Goal: Task Accomplishment & Management: Manage account settings

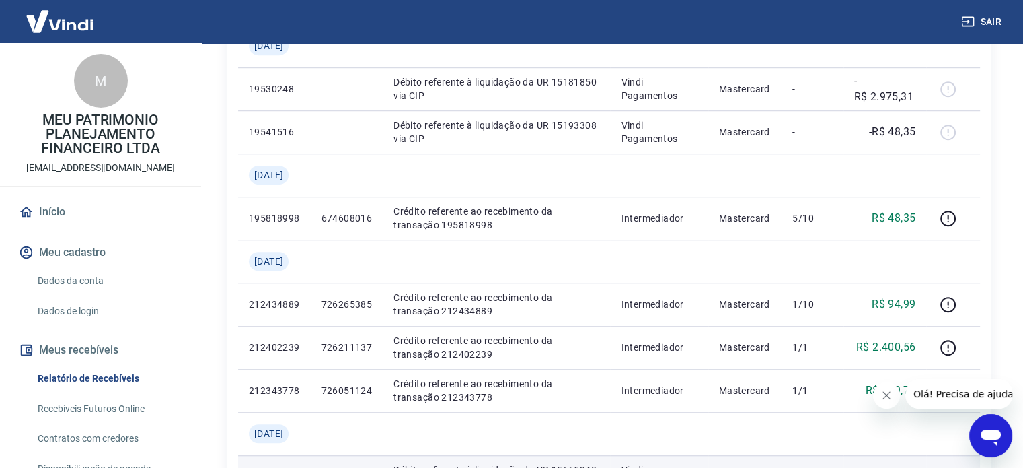
scroll to position [1276, 0]
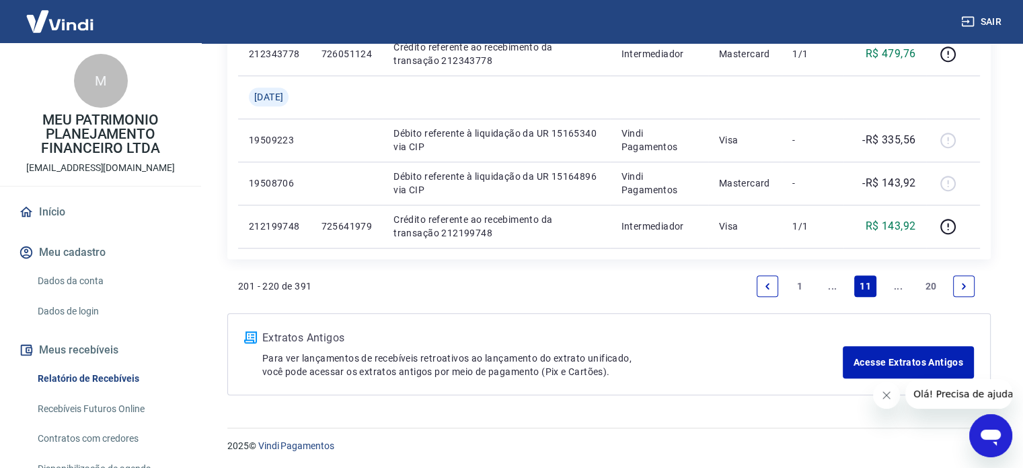
click at [770, 277] on link "Previous page" at bounding box center [768, 286] width 22 height 22
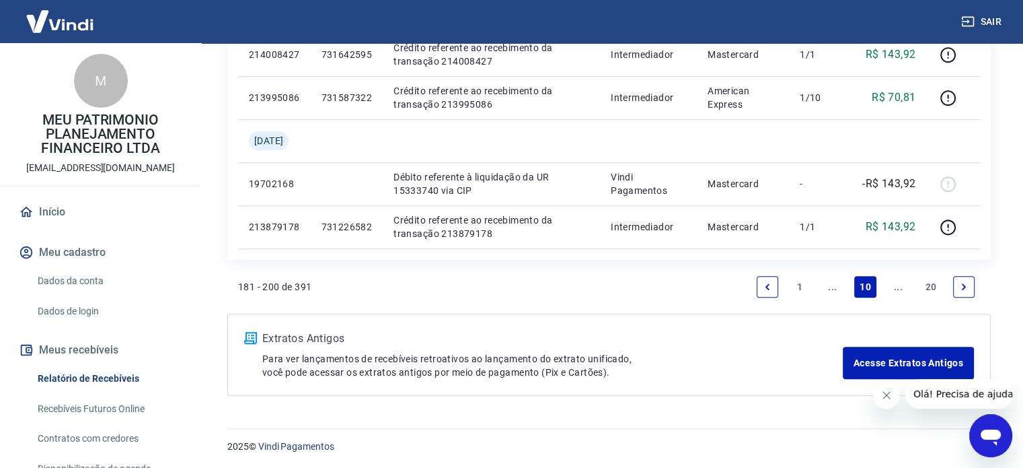
scroll to position [1104, 0]
click at [748, 285] on div "181 - 200 de 391 1 ... 10 ... 20" at bounding box center [609, 286] width 742 height 32
click at [764, 287] on icon "Previous page" at bounding box center [767, 285] width 9 height 9
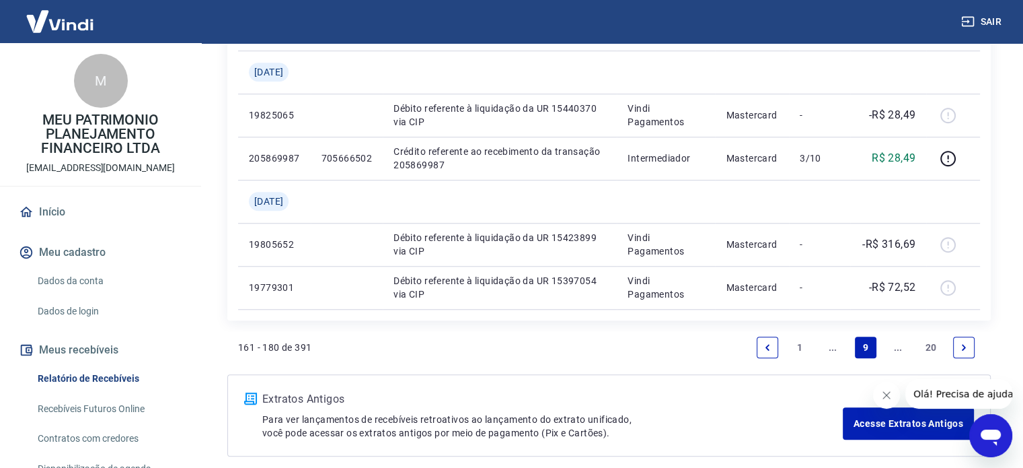
scroll to position [1147, 0]
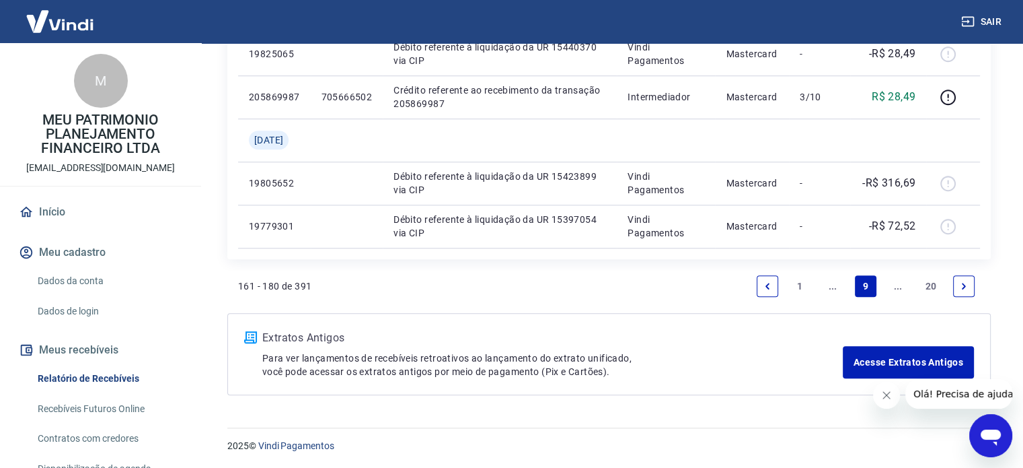
click at [963, 283] on icon "Next page" at bounding box center [964, 286] width 4 height 6
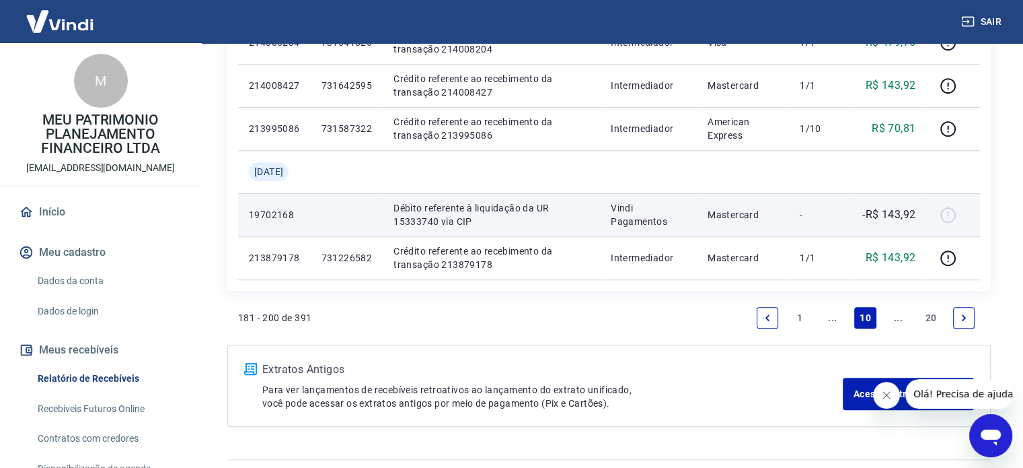
scroll to position [1104, 0]
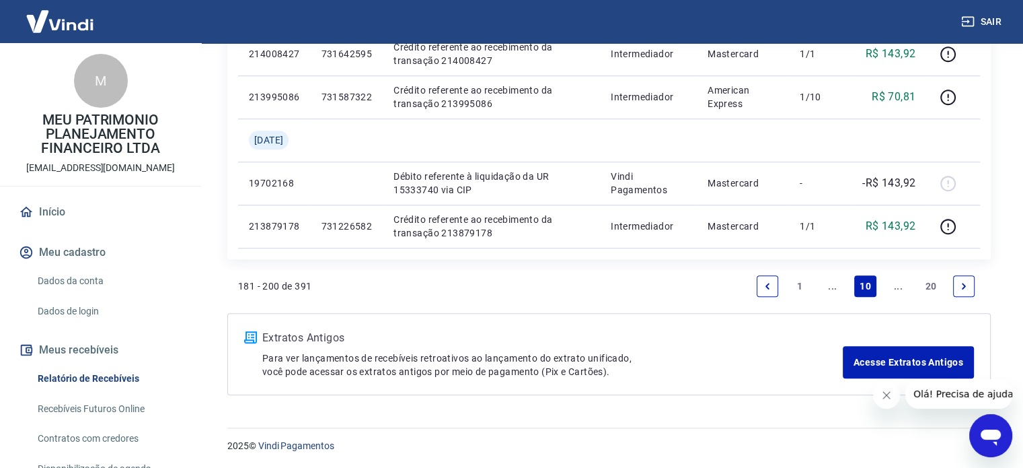
click at [971, 284] on link "Next page" at bounding box center [964, 286] width 22 height 22
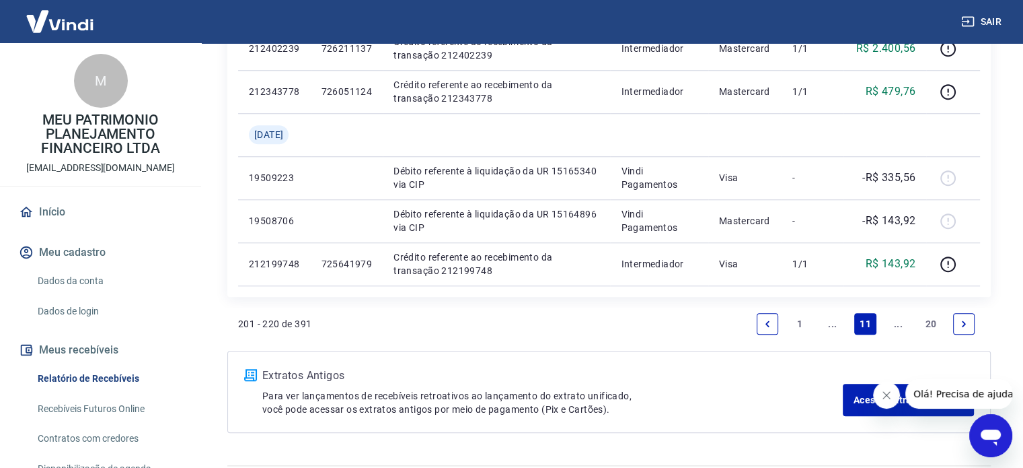
scroll to position [1209, 0]
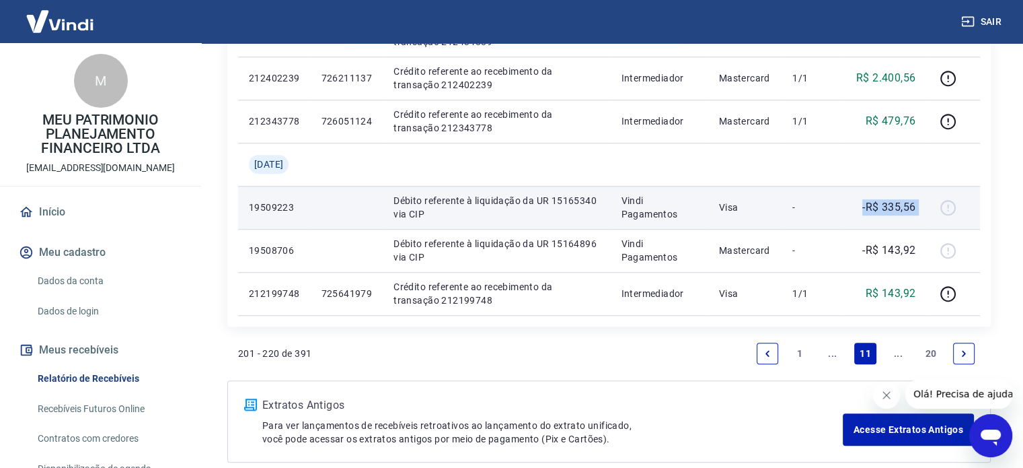
drag, startPoint x: 896, startPoint y: 209, endPoint x: 930, endPoint y: 208, distance: 34.3
click at [930, 208] on tr "19509223 Débito referente à liquidação da UR 15165340 via CIP Vindi Pagamentos …" at bounding box center [609, 207] width 742 height 43
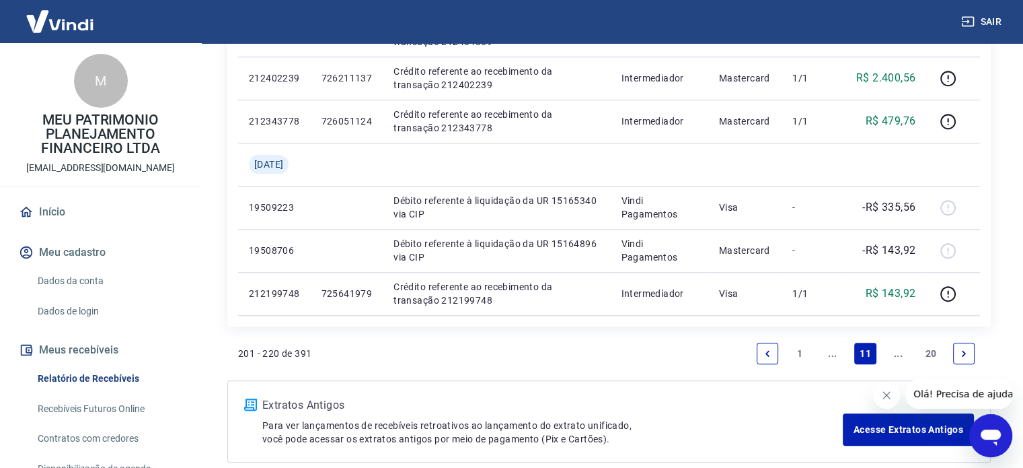
click at [768, 344] on link "Previous page" at bounding box center [768, 353] width 22 height 22
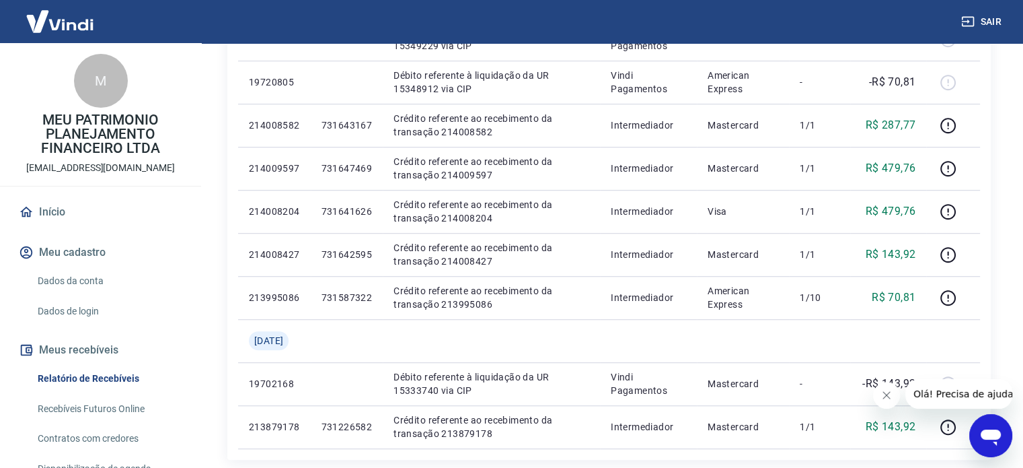
scroll to position [1076, 0]
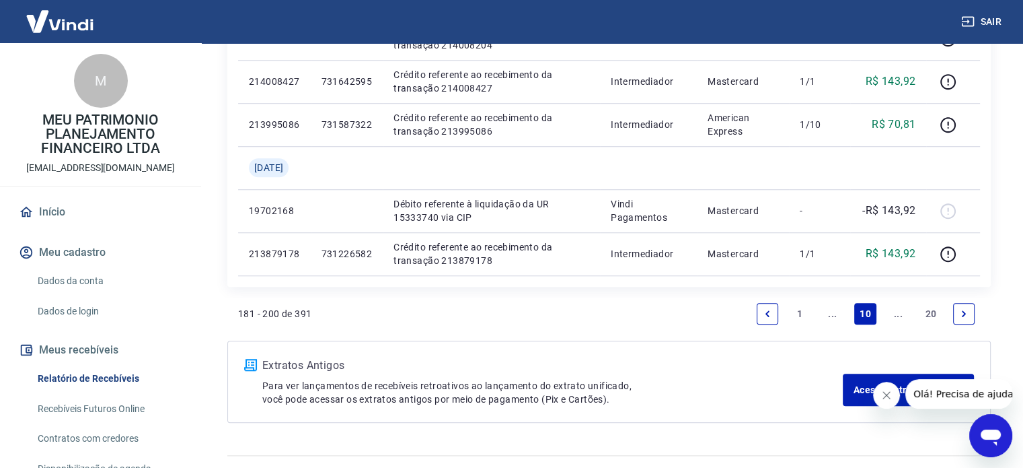
click at [765, 319] on link "Previous page" at bounding box center [768, 314] width 22 height 22
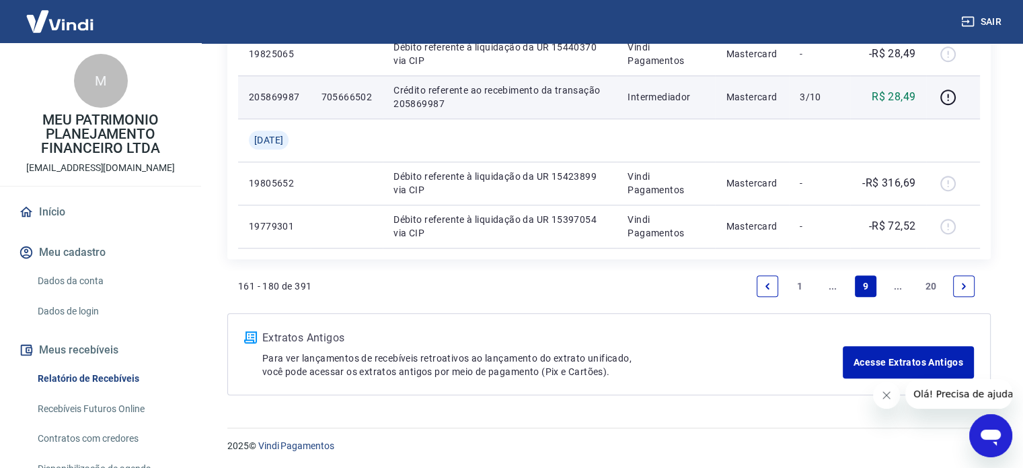
scroll to position [1080, 0]
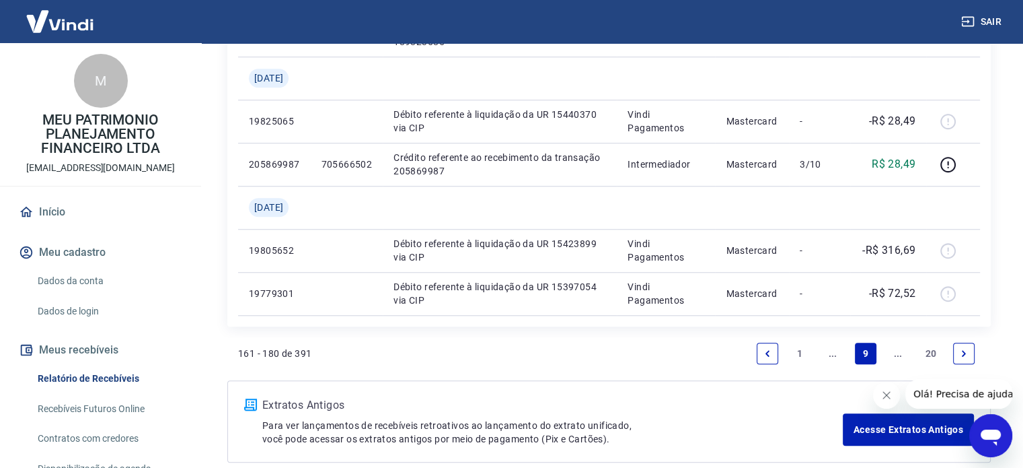
click at [969, 347] on link "Next page" at bounding box center [964, 353] width 22 height 22
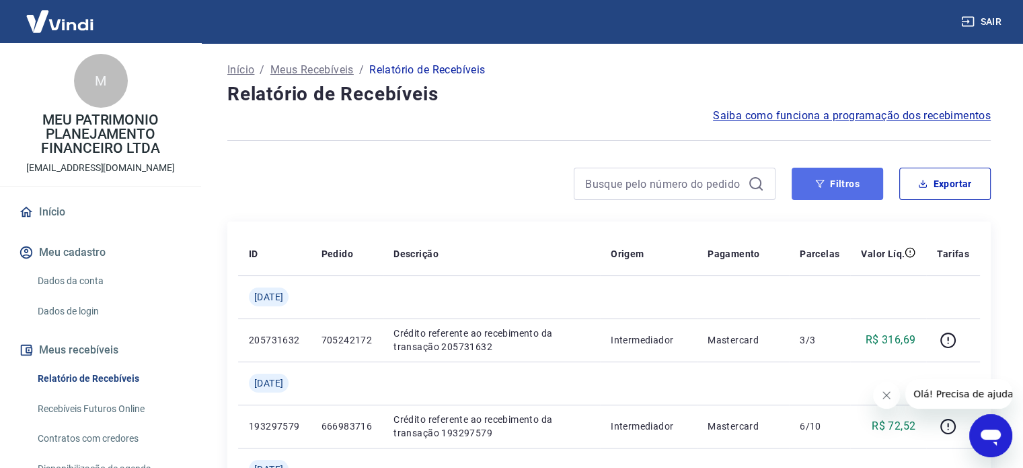
click at [867, 188] on button "Filtros" at bounding box center [838, 184] width 92 height 32
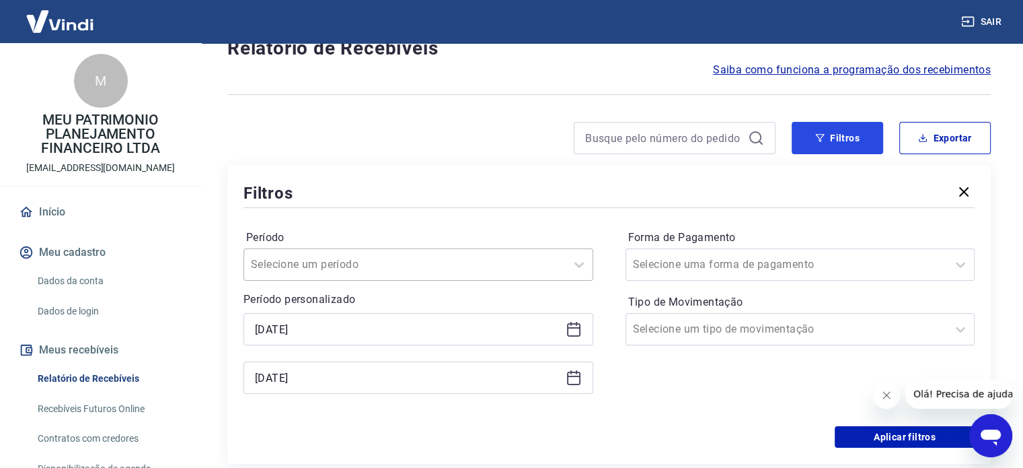
scroll to position [67, 0]
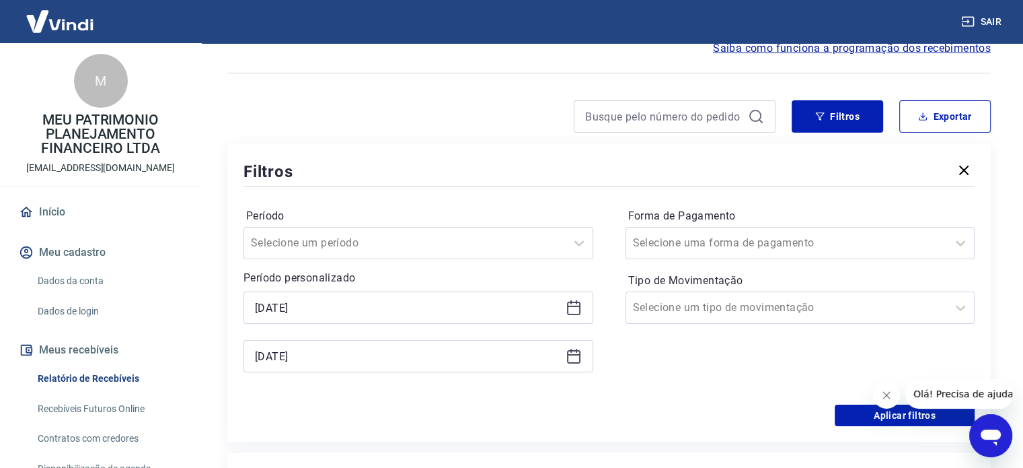
click at [578, 357] on icon at bounding box center [574, 356] width 16 height 16
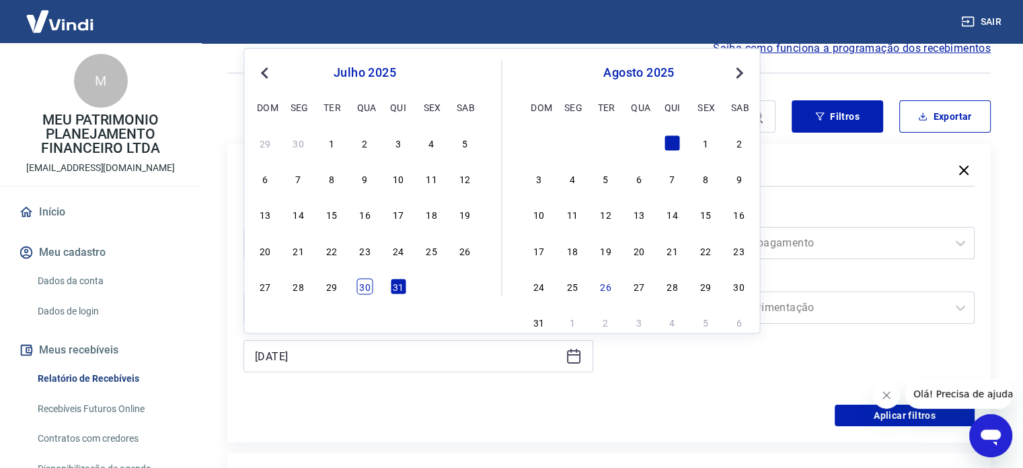
click at [359, 287] on div "30" at bounding box center [365, 286] width 16 height 16
type input "[DATE]"
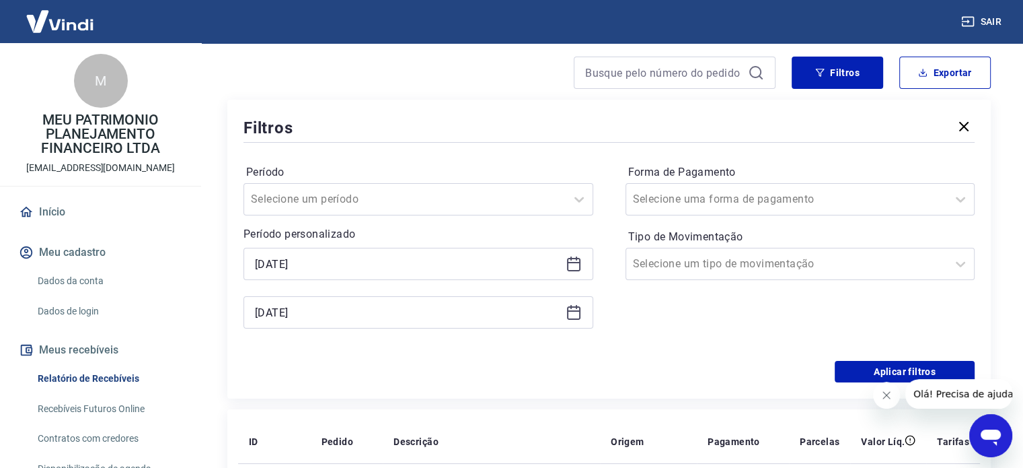
scroll to position [135, 0]
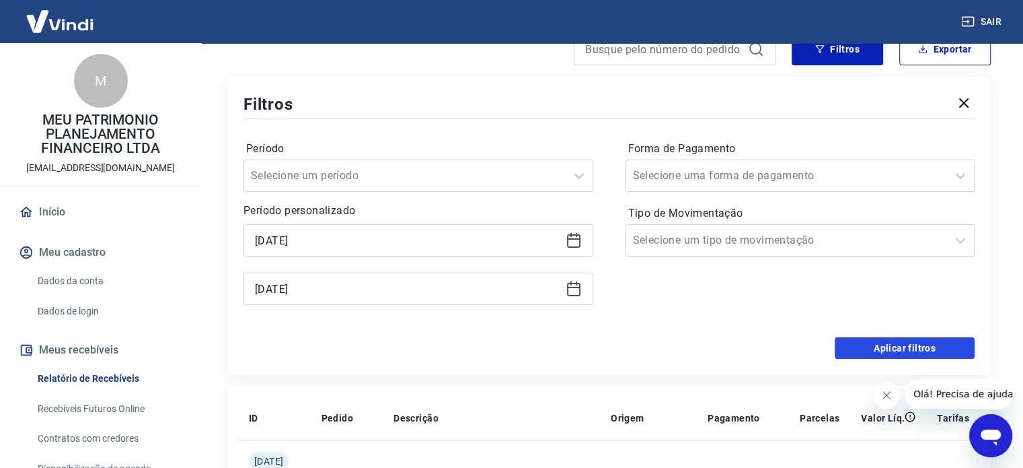
click at [861, 343] on button "Aplicar filtros" at bounding box center [905, 348] width 140 height 22
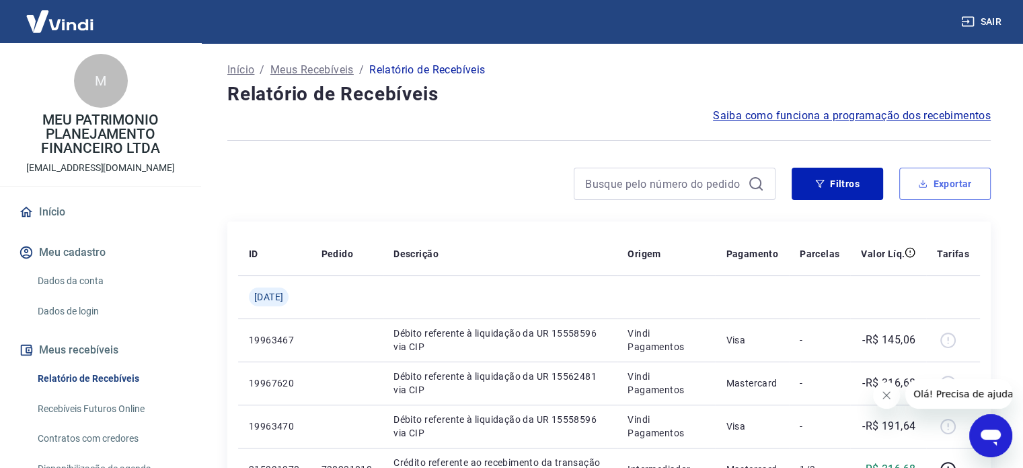
click at [935, 182] on button "Exportar" at bounding box center [946, 184] width 92 height 32
type input "[DATE]"
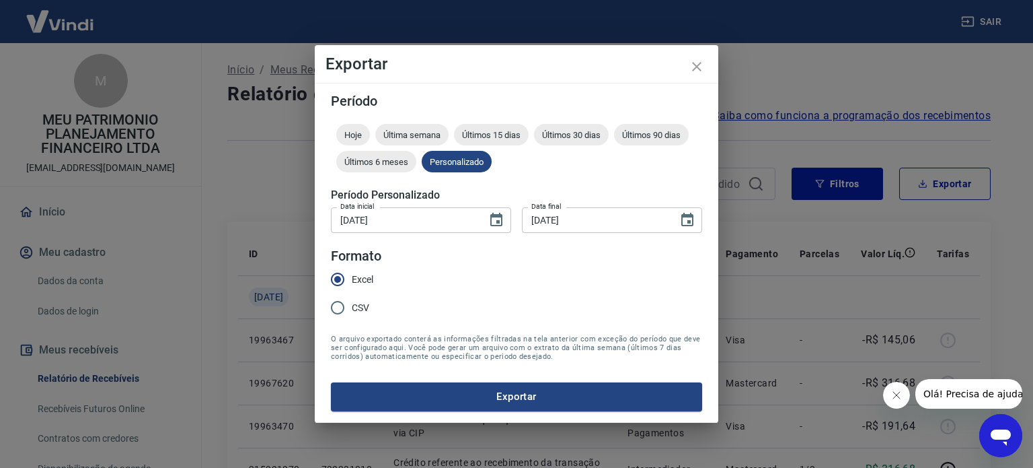
click at [474, 411] on div "Período Hoje Última semana Últimos 15 dias Últimos 30 dias Últimos 90 dias Últi…" at bounding box center [517, 252] width 404 height 339
click at [470, 404] on button "Exportar" at bounding box center [516, 396] width 371 height 28
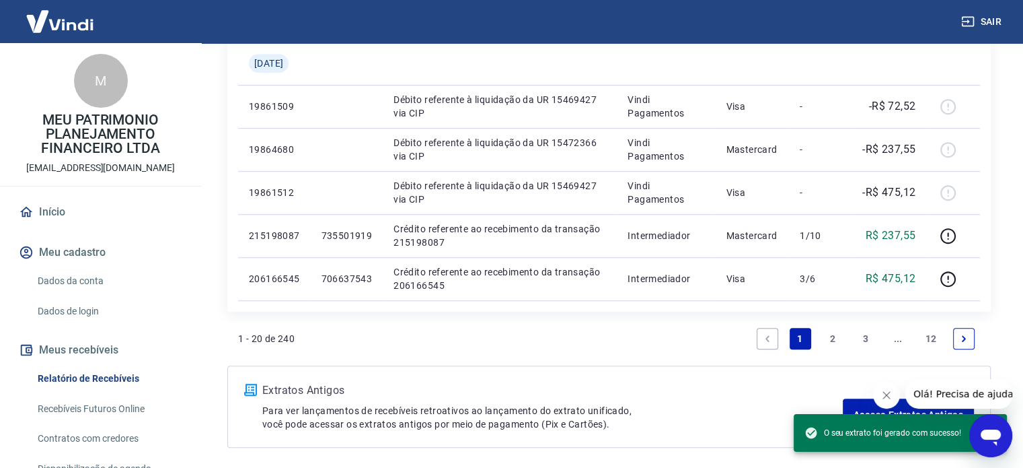
scroll to position [1061, 0]
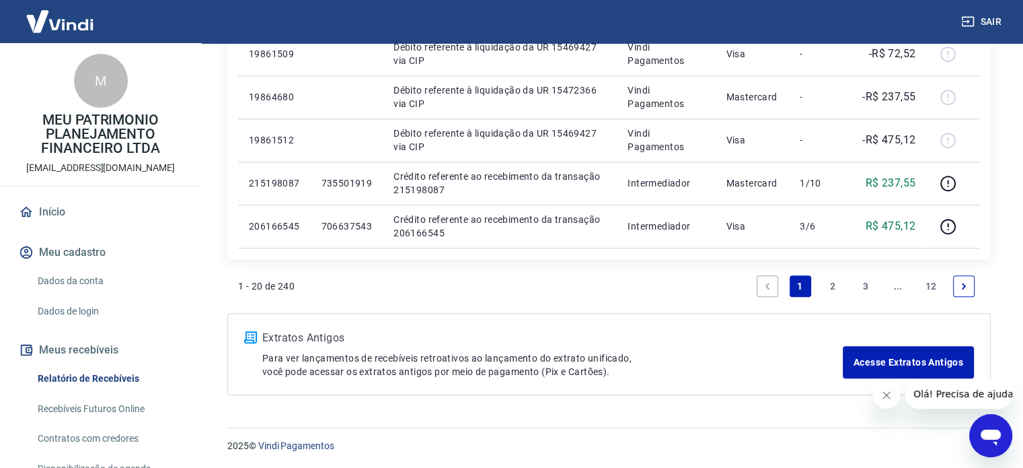
click at [858, 286] on link "3" at bounding box center [866, 286] width 22 height 22
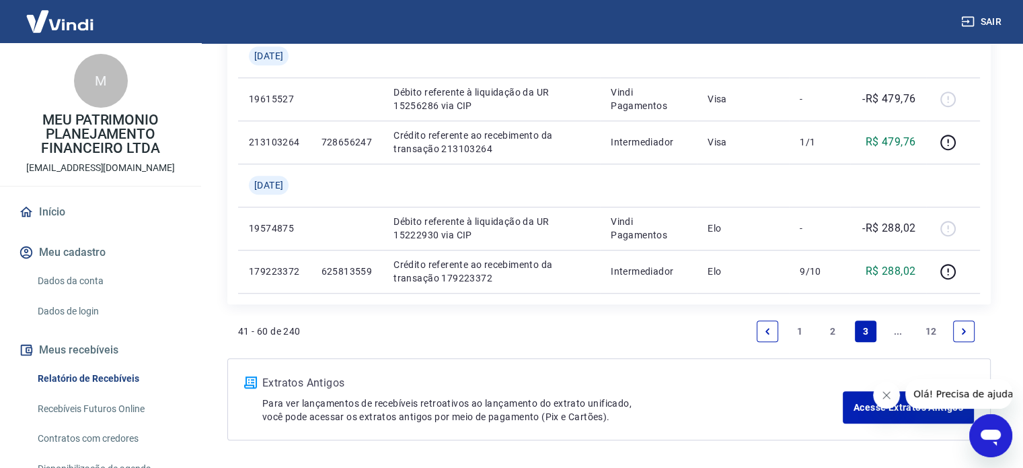
scroll to position [1190, 0]
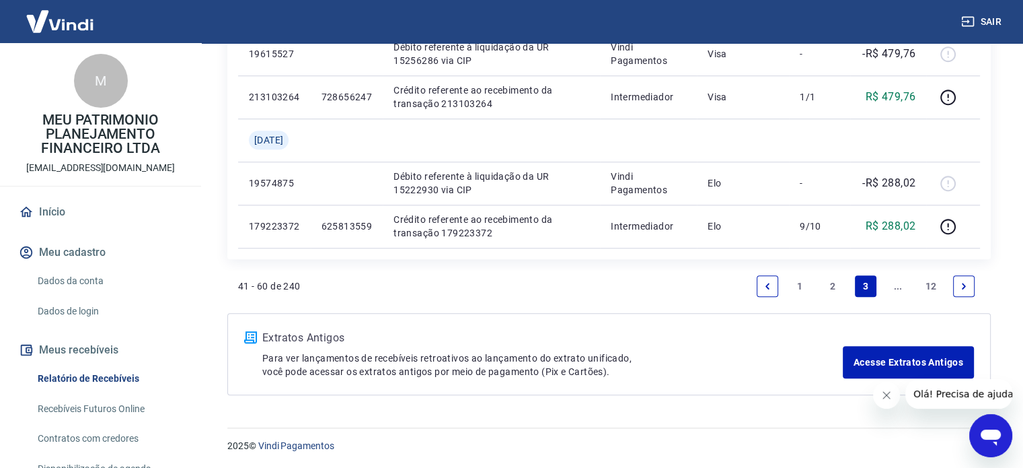
click at [773, 295] on link "Previous page" at bounding box center [768, 286] width 22 height 22
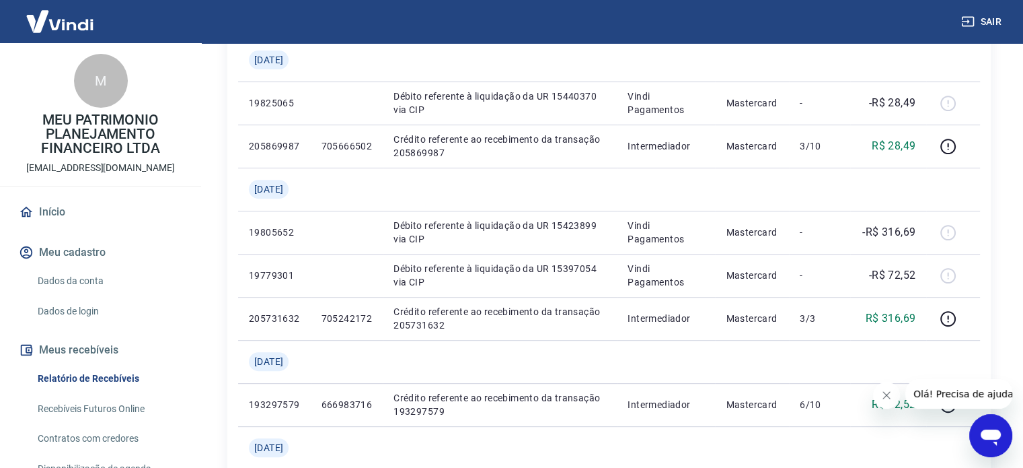
scroll to position [606, 0]
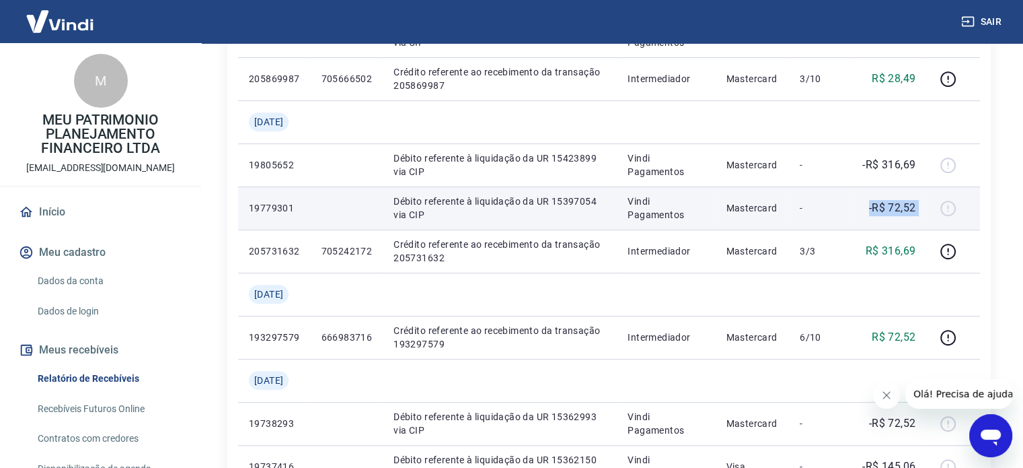
drag, startPoint x: 908, startPoint y: 212, endPoint x: 869, endPoint y: 204, distance: 39.8
click at [869, 204] on tr "19779301 Débito referente à liquidação da UR 15397054 via CIP Vindi Pagamentos …" at bounding box center [609, 207] width 742 height 43
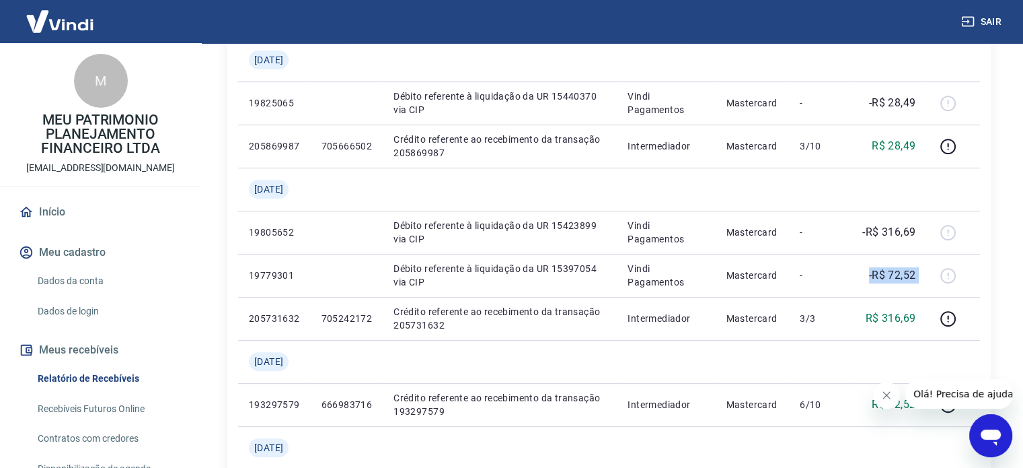
scroll to position [0, 0]
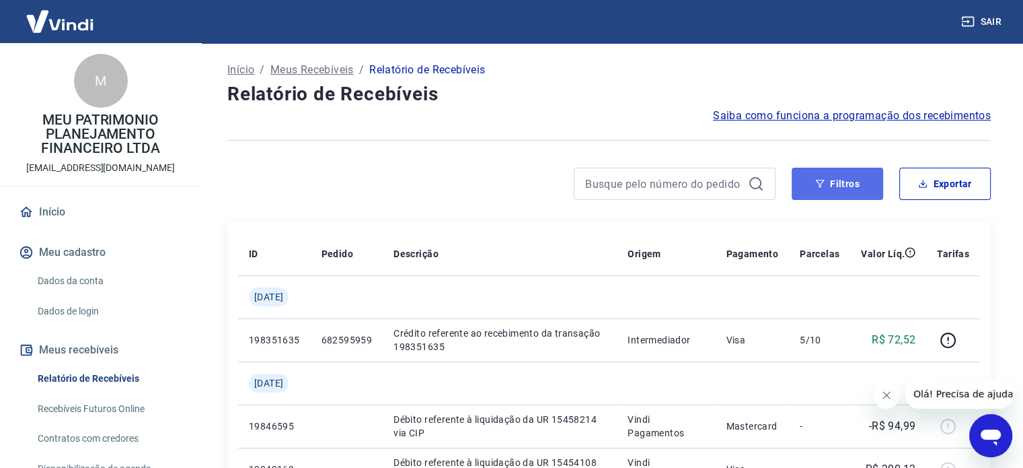
click at [809, 188] on button "Filtros" at bounding box center [838, 184] width 92 height 32
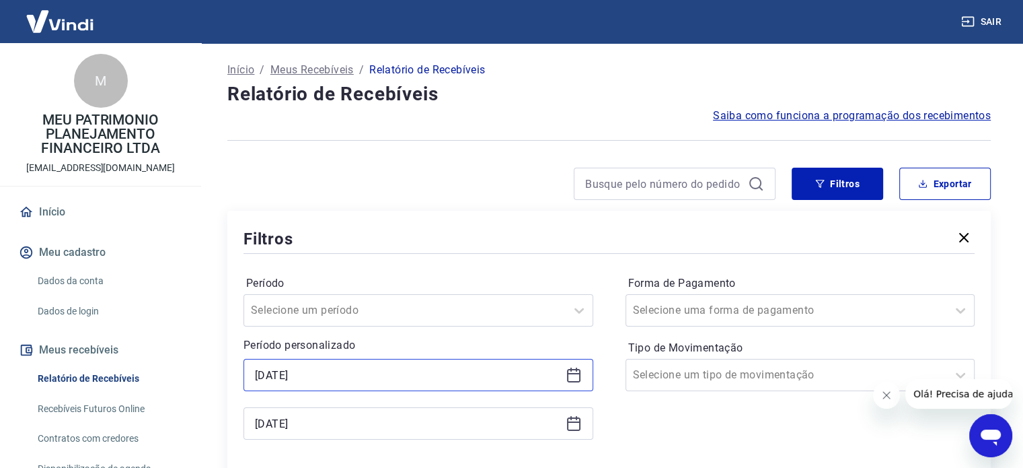
click at [312, 379] on input "[DATE]" at bounding box center [407, 375] width 305 height 20
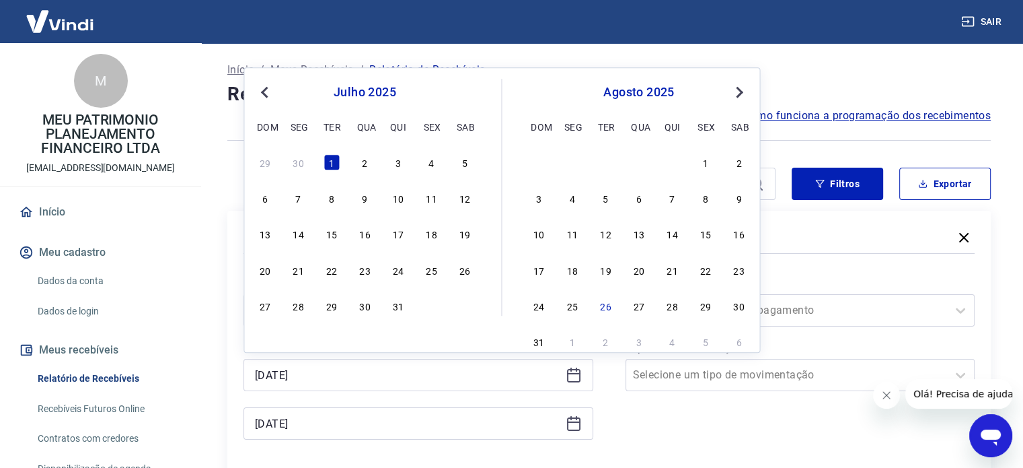
click at [274, 94] on div "julho 2025" at bounding box center [364, 92] width 219 height 16
click at [266, 93] on span "Previous Month" at bounding box center [266, 91] width 0 height 15
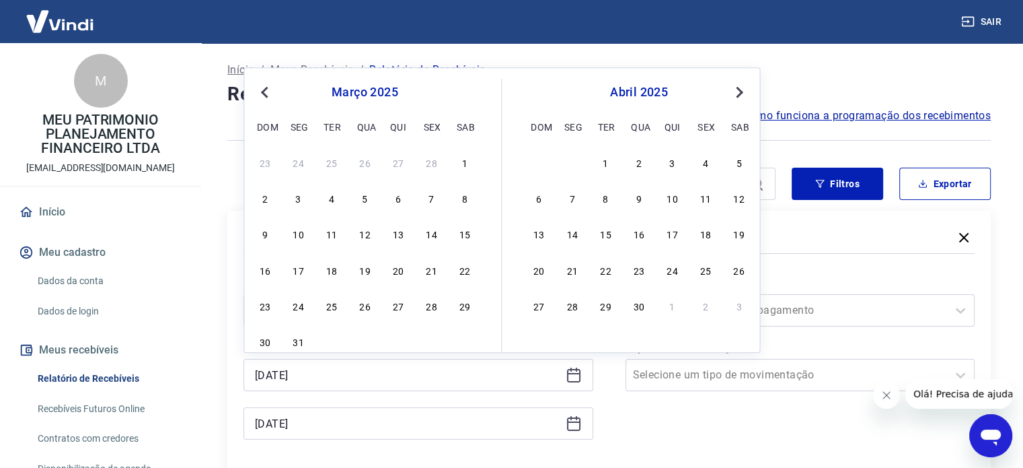
click at [266, 93] on span "Previous Month" at bounding box center [266, 91] width 0 height 15
click at [471, 166] on div "1" at bounding box center [465, 162] width 16 height 16
type input "[DATE]"
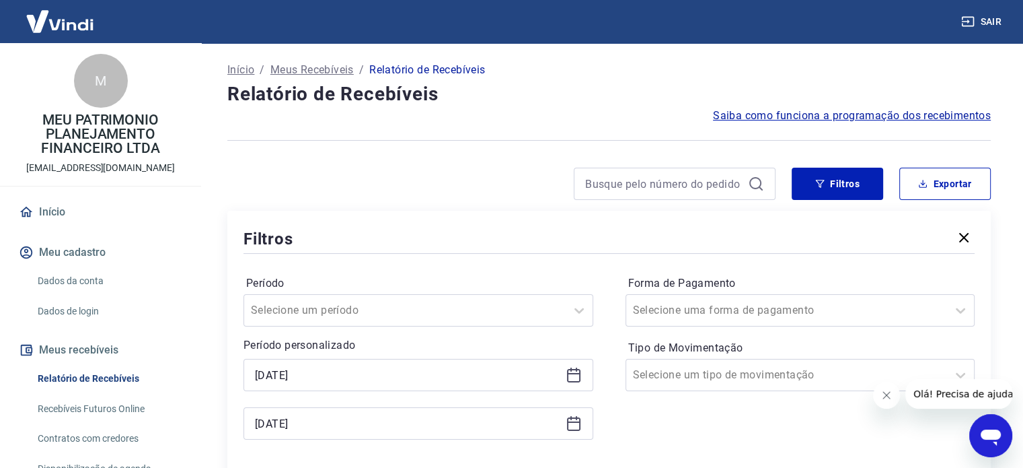
click at [568, 432] on div "[DATE]" at bounding box center [419, 423] width 350 height 32
click at [577, 425] on icon at bounding box center [574, 423] width 16 height 16
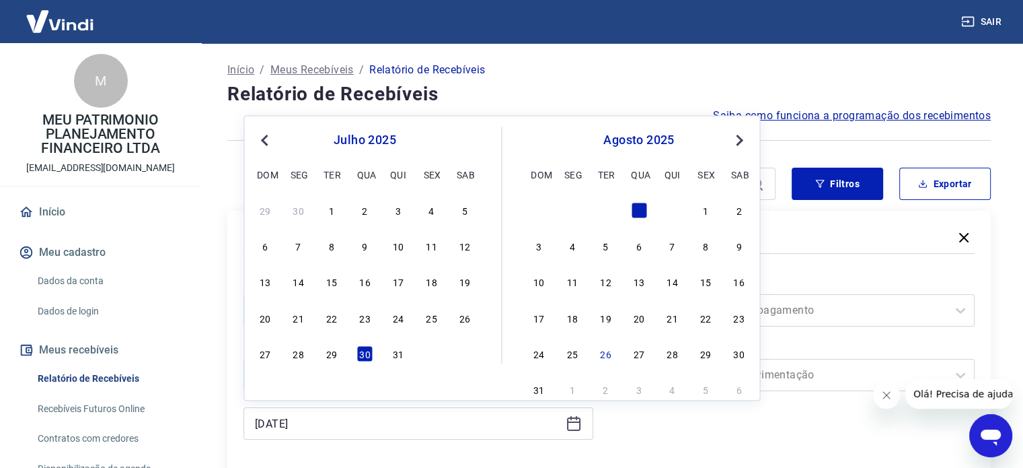
click at [266, 137] on span "Previous Month" at bounding box center [266, 139] width 0 height 15
click at [269, 142] on button "Previous Month" at bounding box center [264, 140] width 16 height 16
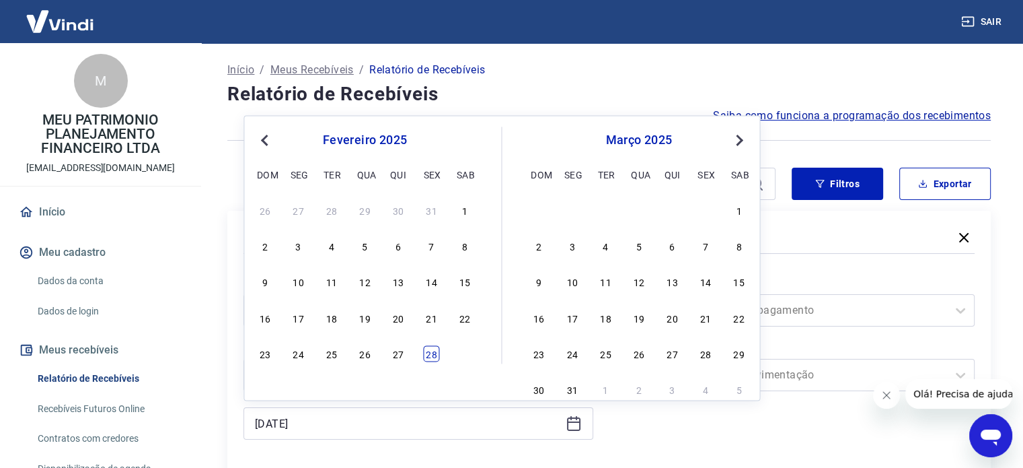
click at [436, 350] on div "28" at bounding box center [431, 353] width 16 height 16
type input "[DATE]"
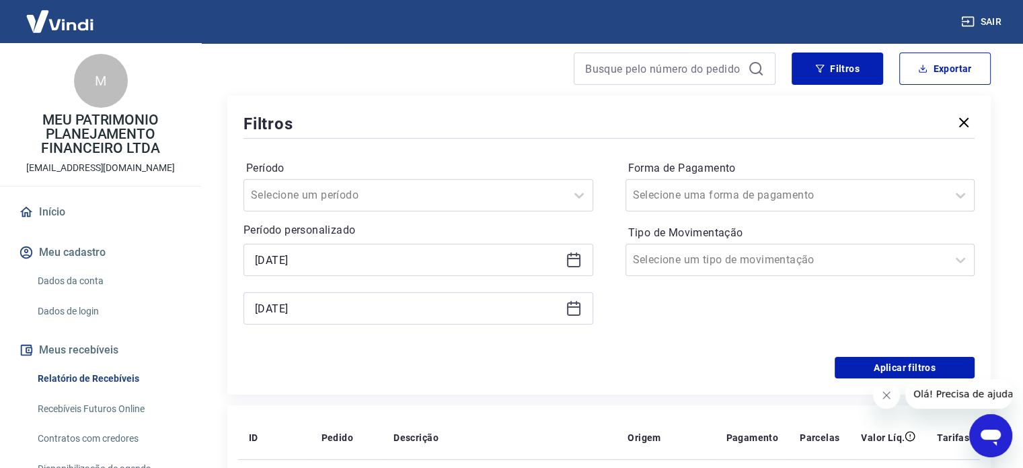
scroll to position [135, 0]
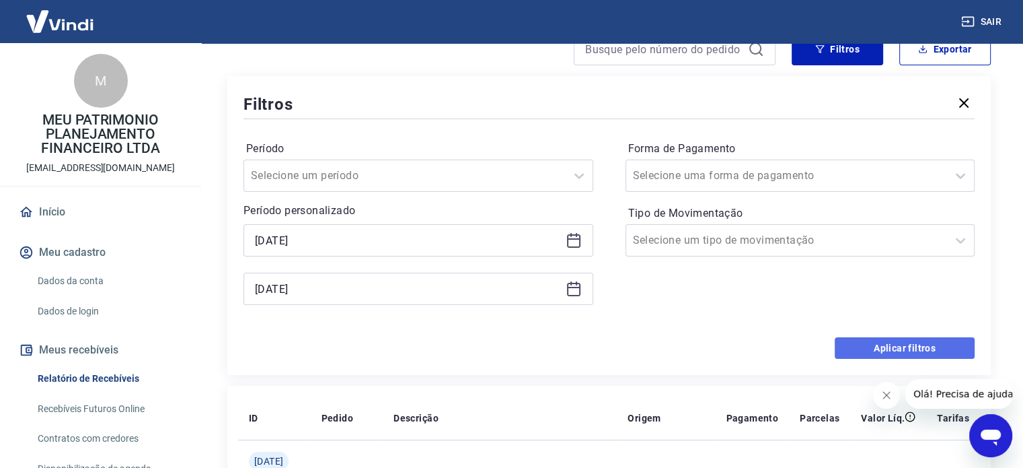
click at [850, 351] on button "Aplicar filtros" at bounding box center [905, 348] width 140 height 22
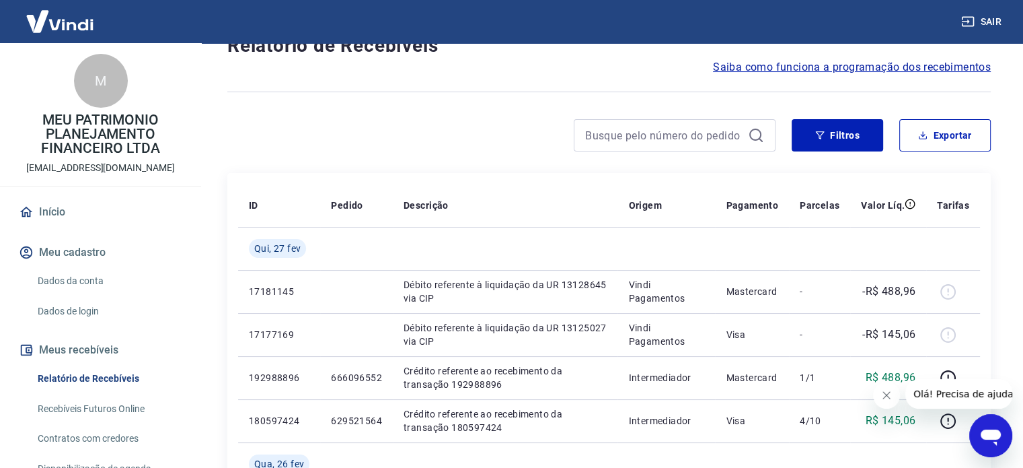
scroll to position [37, 0]
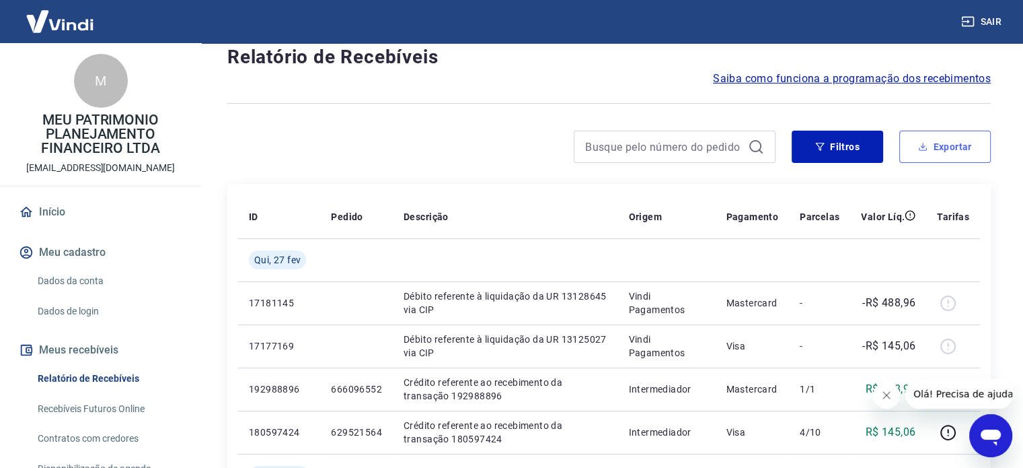
click at [939, 158] on button "Exportar" at bounding box center [946, 147] width 92 height 32
type input "[DATE]"
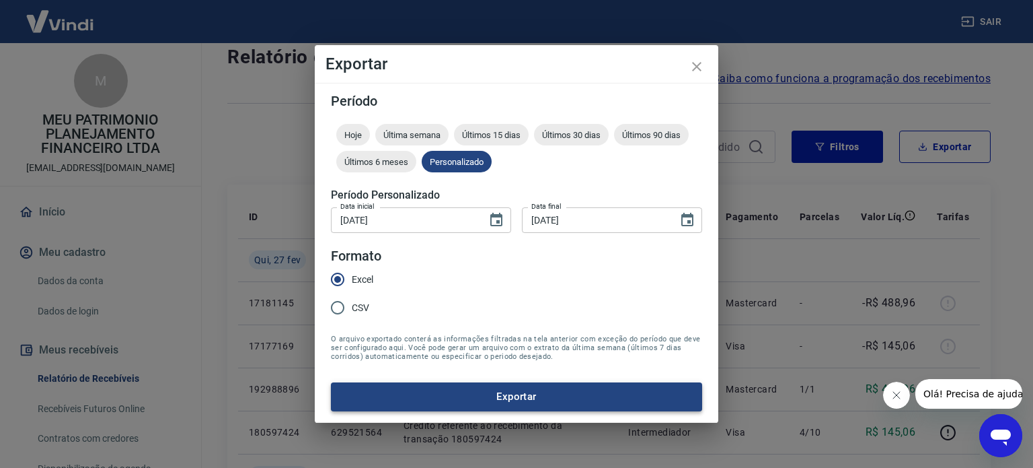
click at [486, 404] on button "Exportar" at bounding box center [516, 396] width 371 height 28
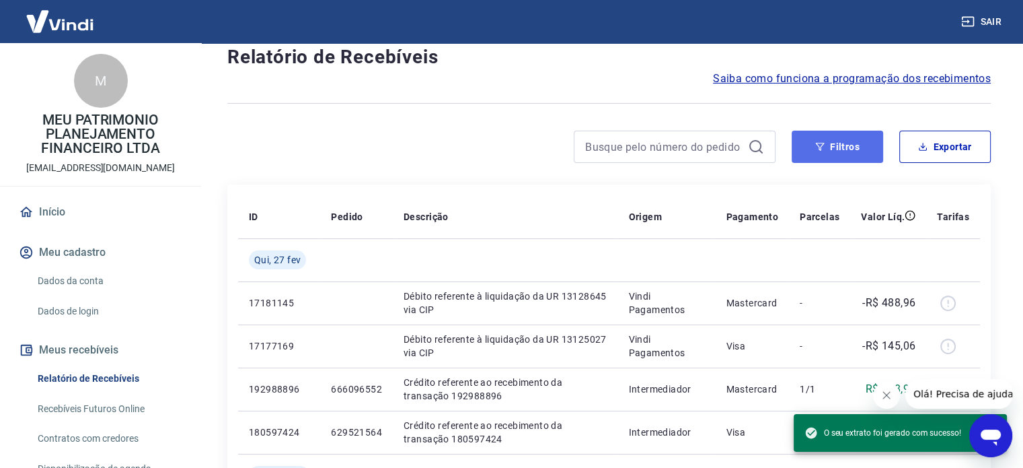
click at [807, 160] on button "Filtros" at bounding box center [838, 147] width 92 height 32
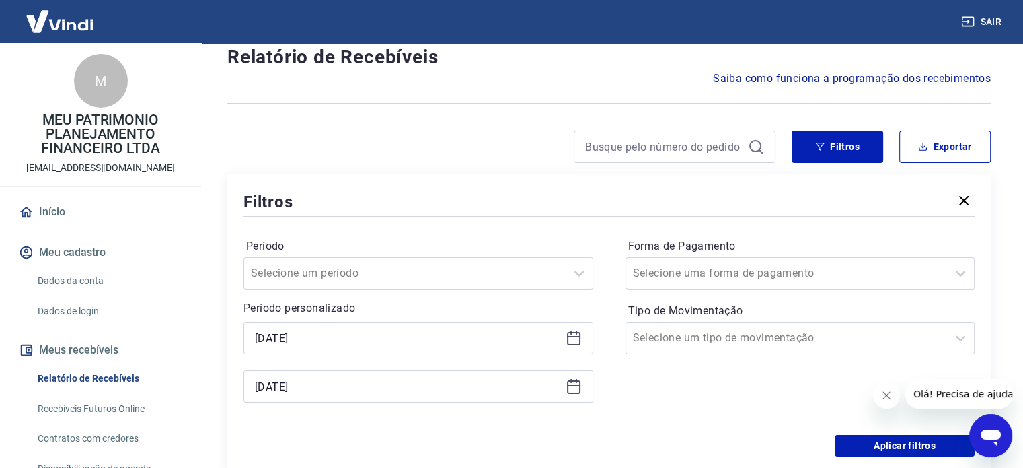
click at [583, 342] on div "[DATE]" at bounding box center [419, 338] width 350 height 32
click at [581, 342] on icon at bounding box center [574, 338] width 16 height 16
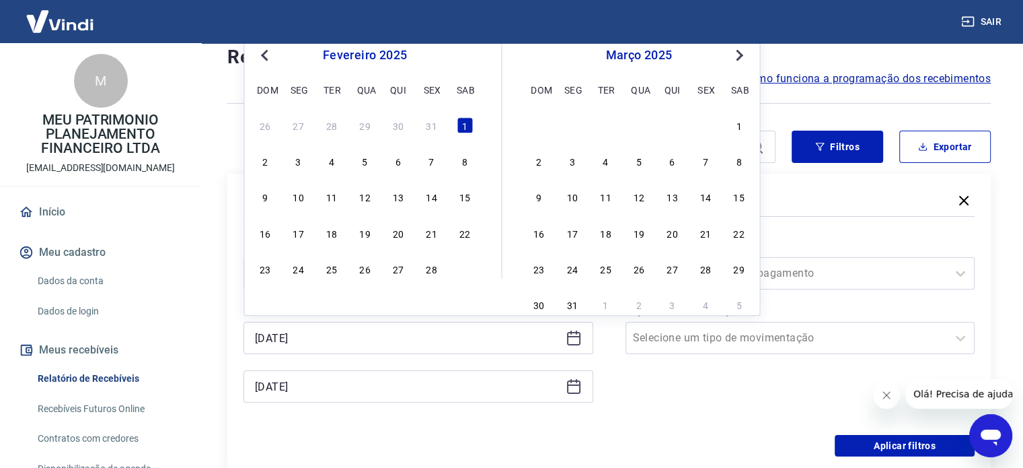
click at [266, 53] on span "Previous Month" at bounding box center [266, 54] width 0 height 15
click at [336, 274] on div "31" at bounding box center [332, 268] width 16 height 16
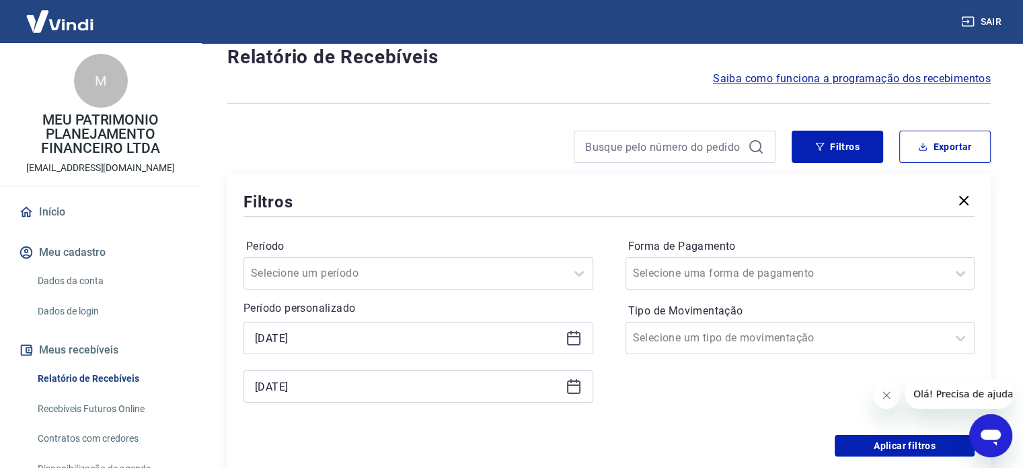
type input "31/12/2024"
click at [571, 384] on icon at bounding box center [574, 386] width 16 height 16
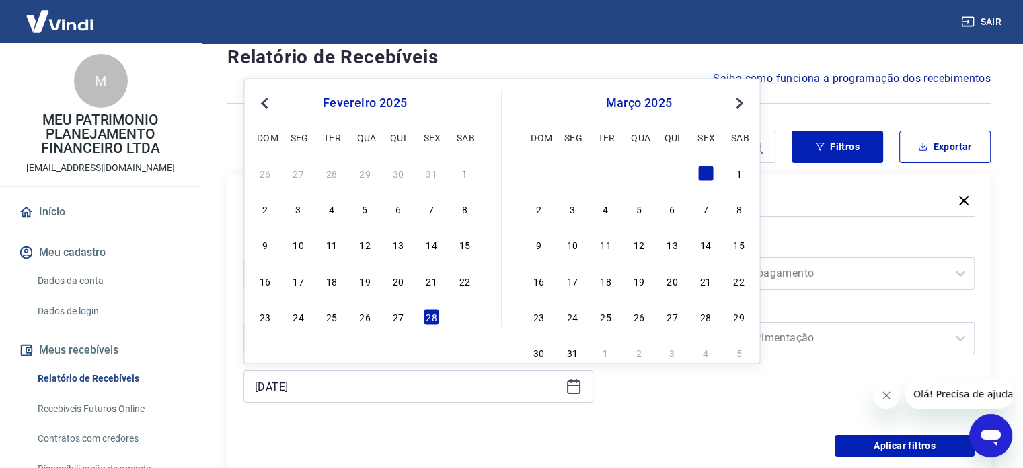
click at [277, 106] on div "fevereiro 2025" at bounding box center [364, 103] width 219 height 16
click at [261, 102] on button "Previous Month" at bounding box center [264, 103] width 16 height 16
click at [431, 324] on div "31" at bounding box center [431, 316] width 16 height 16
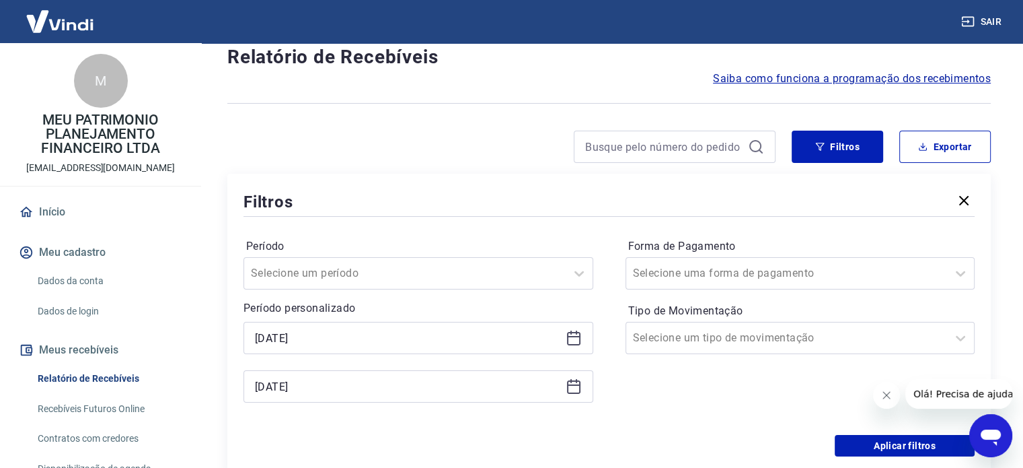
type input "31/01/2025"
click at [905, 433] on div "Período Selecione um período Período personalizado Selected date: terça-feira, …" at bounding box center [609, 326] width 731 height 215
click at [905, 443] on button "Aplicar filtros" at bounding box center [905, 446] width 140 height 22
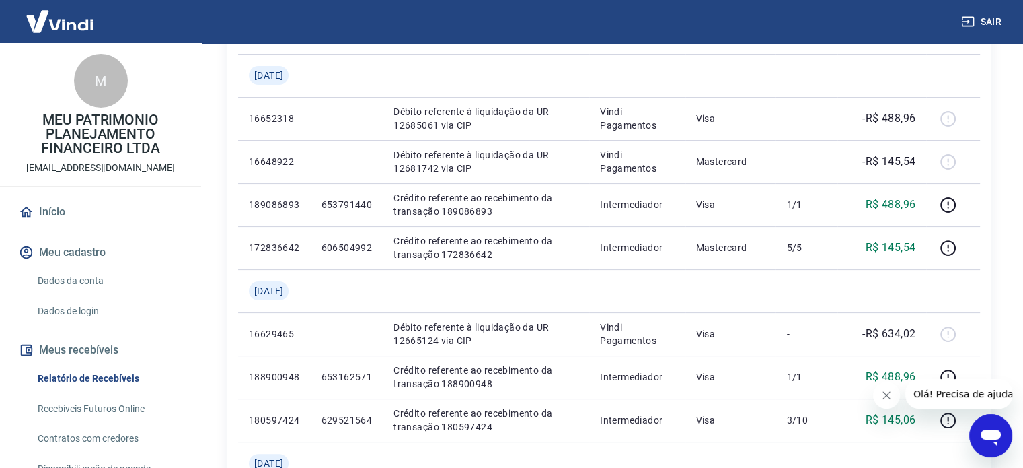
scroll to position [135, 0]
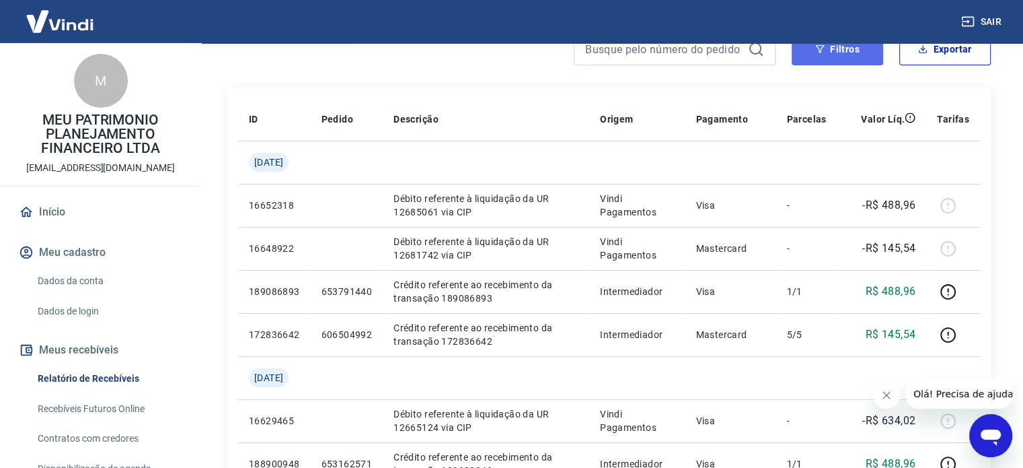
click at [836, 54] on button "Filtros" at bounding box center [838, 49] width 92 height 32
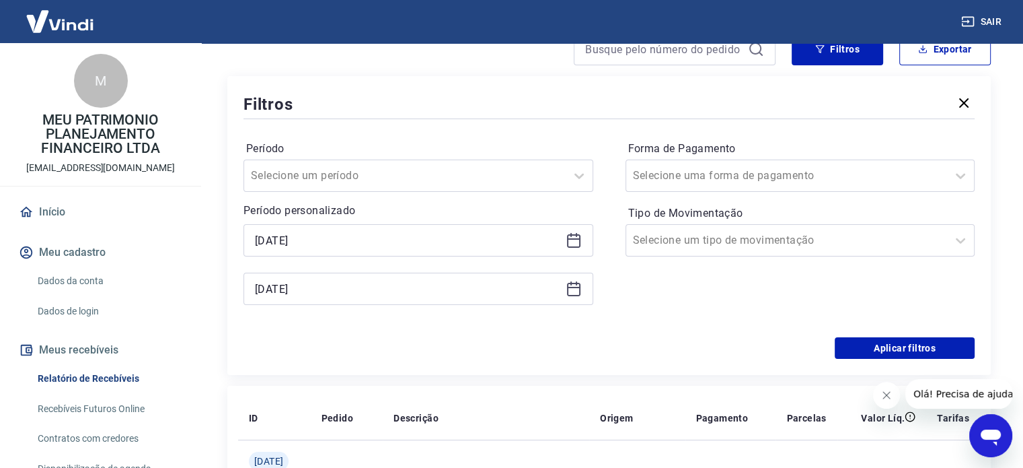
click at [573, 288] on icon at bounding box center [574, 289] width 16 height 16
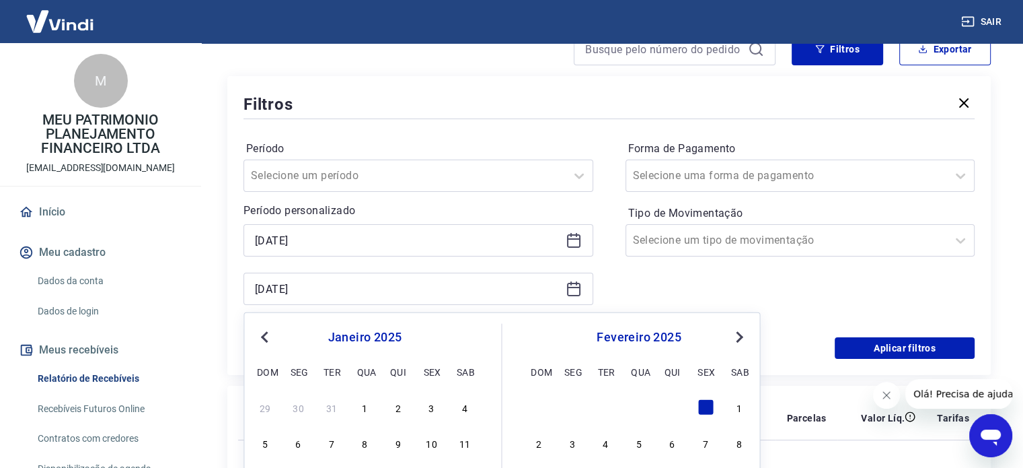
click at [261, 340] on button "Previous Month" at bounding box center [264, 337] width 16 height 16
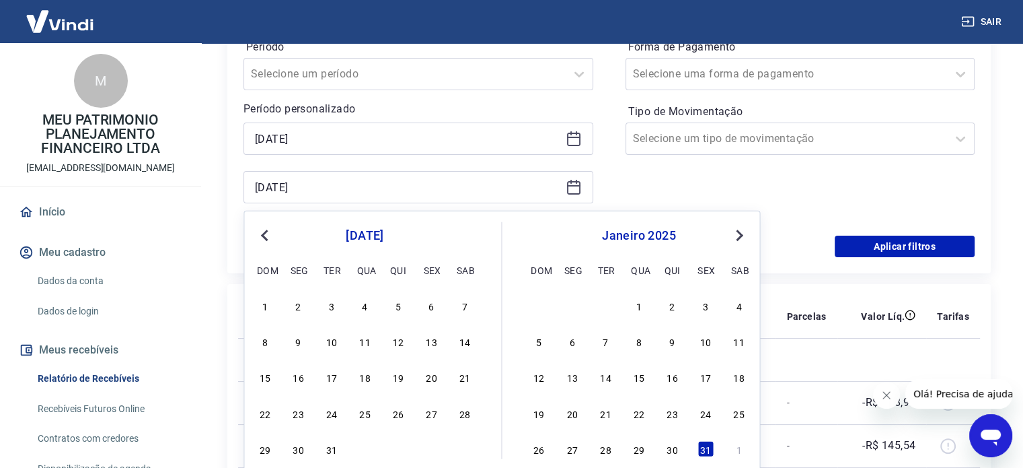
scroll to position [269, 0]
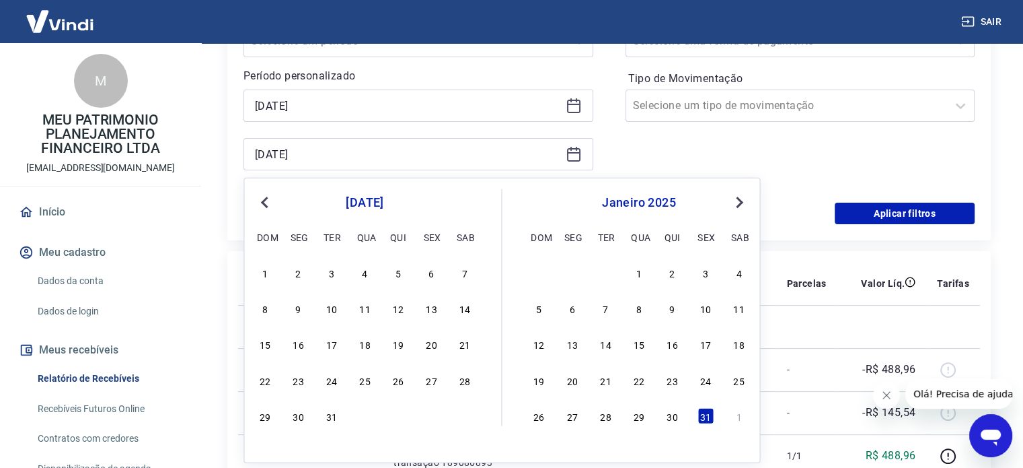
click at [340, 422] on div "29 30 31" at bounding box center [364, 416] width 219 height 20
click at [338, 419] on div "31" at bounding box center [332, 416] width 16 height 16
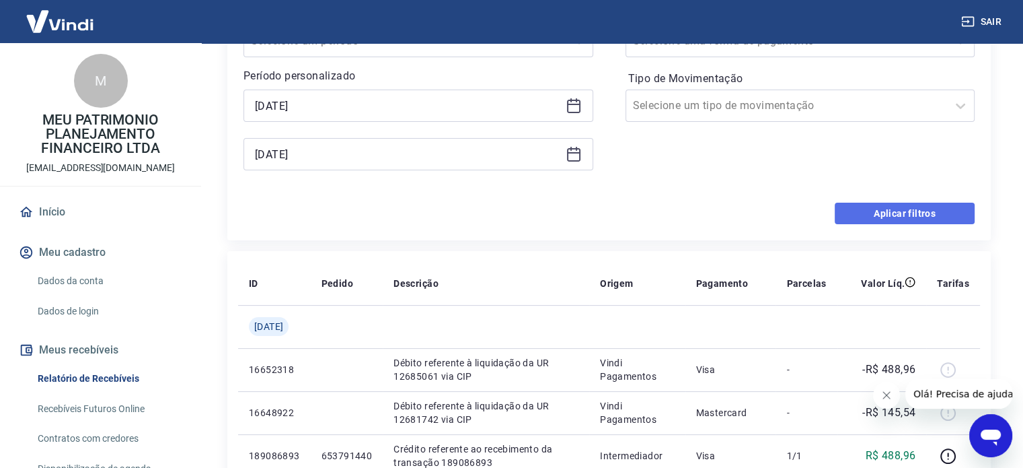
type input "31/12/2024"
click at [840, 219] on button "Aplicar filtros" at bounding box center [905, 214] width 140 height 22
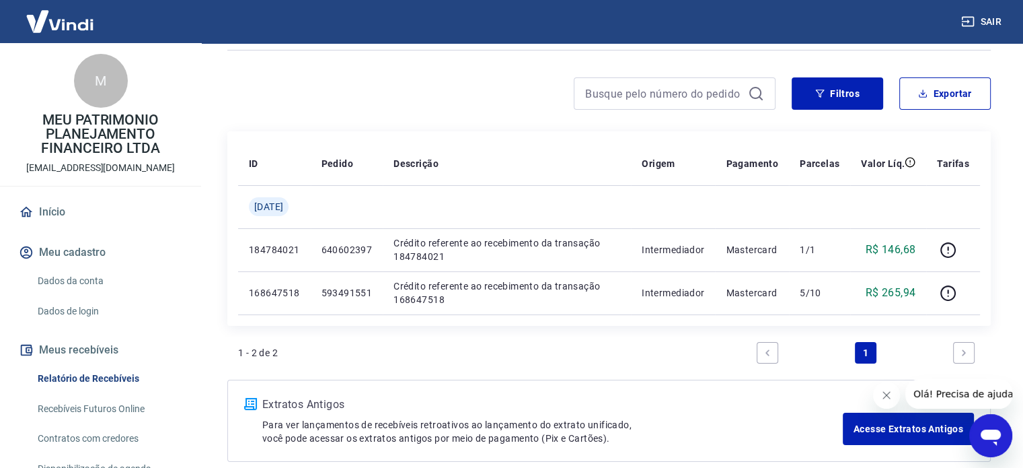
scroll to position [89, 0]
click at [865, 81] on button "Filtros" at bounding box center [838, 94] width 92 height 32
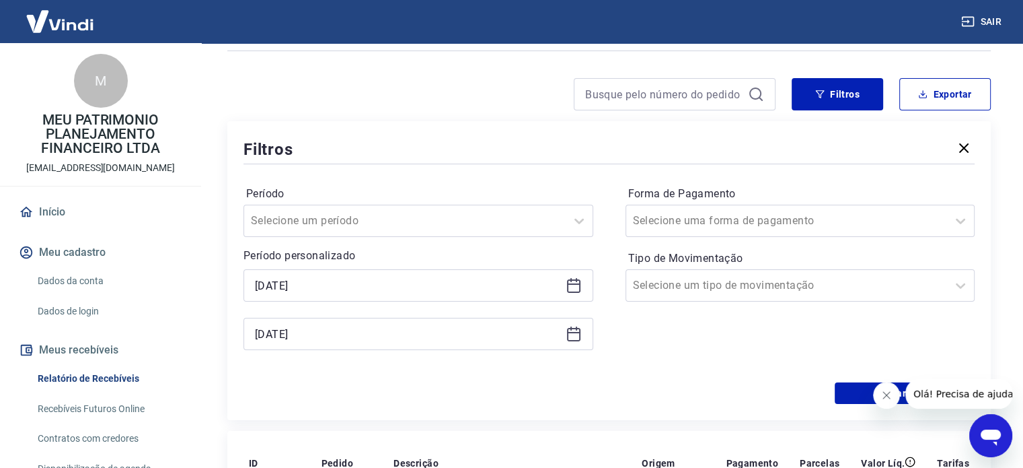
click at [573, 287] on icon at bounding box center [574, 285] width 16 height 16
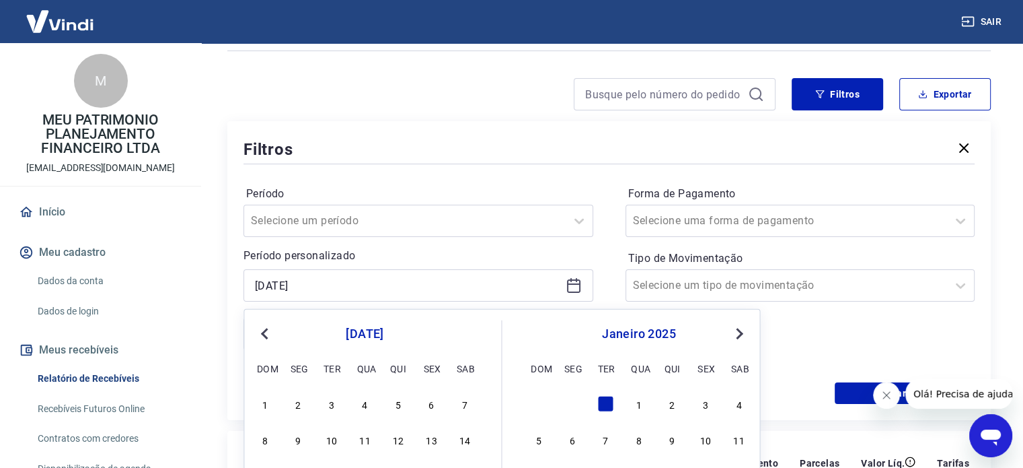
click at [264, 335] on button "Previous Month" at bounding box center [264, 334] width 16 height 16
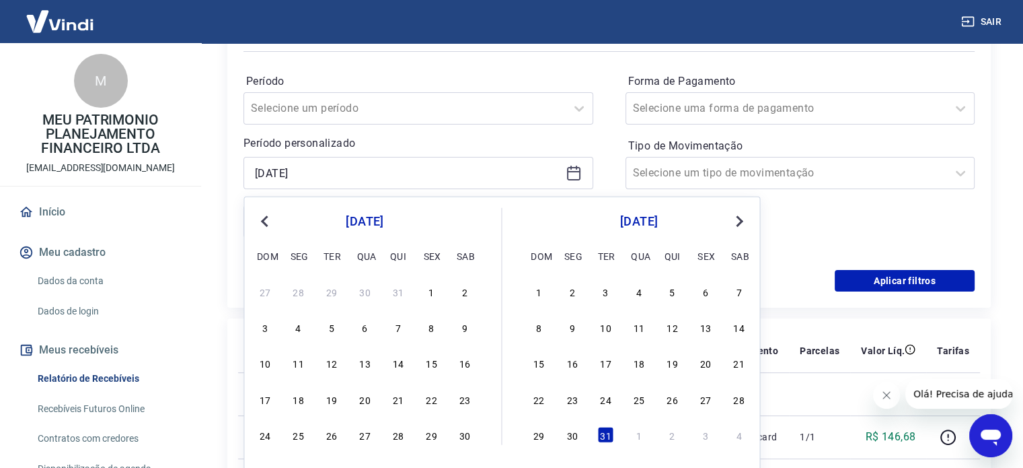
scroll to position [224, 0]
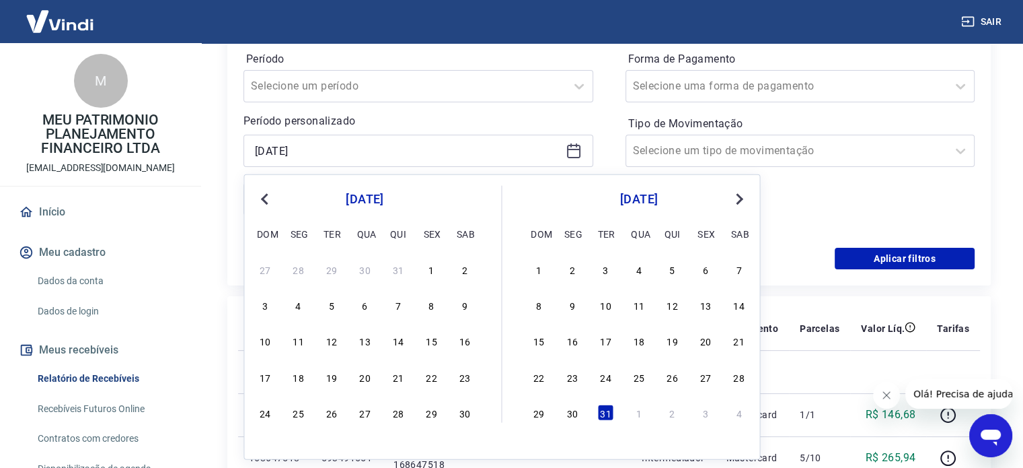
click at [562, 411] on div "29 30 31 1 2 3 4" at bounding box center [639, 412] width 220 height 20
click at [571, 412] on div "30" at bounding box center [572, 412] width 16 height 16
type input "30/12/2024"
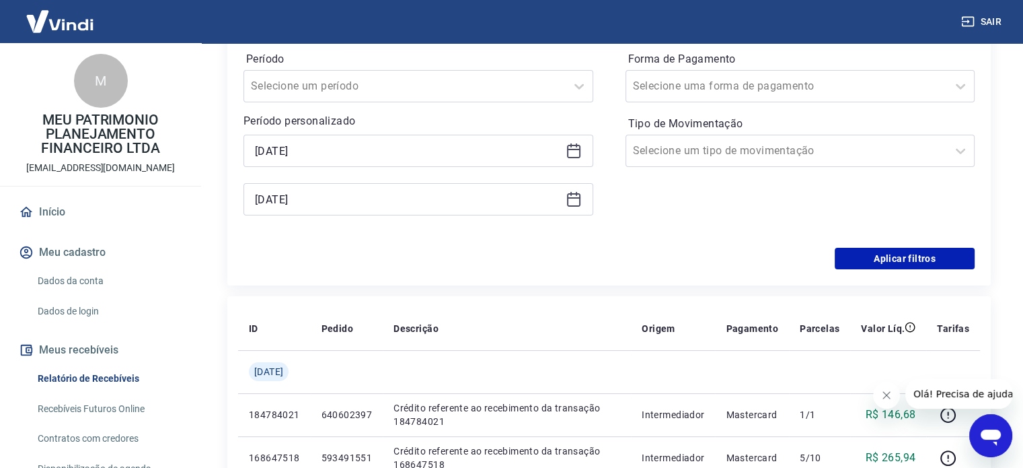
click at [711, 270] on div "Filtros Período Selecione um período Período personalizado Selected date: segun…" at bounding box center [609, 136] width 764 height 299
click at [913, 256] on button "Aplicar filtros" at bounding box center [905, 259] width 140 height 22
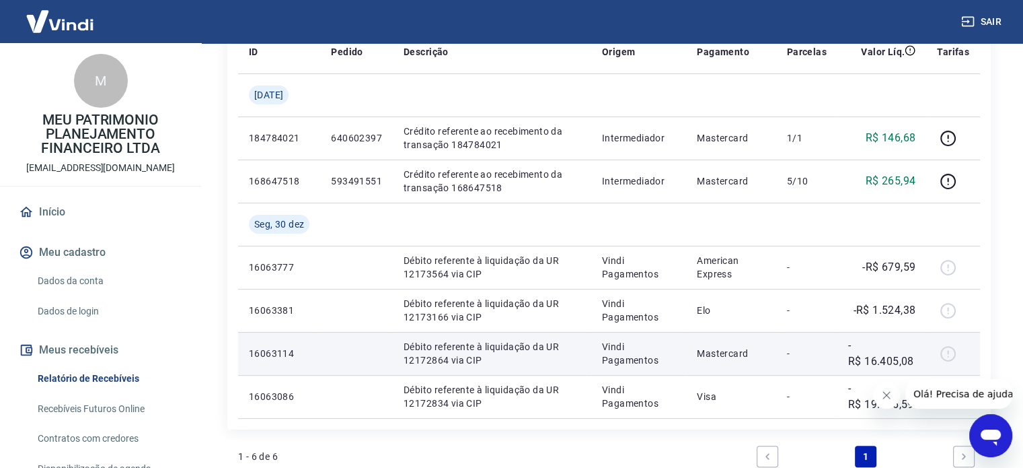
scroll to position [135, 0]
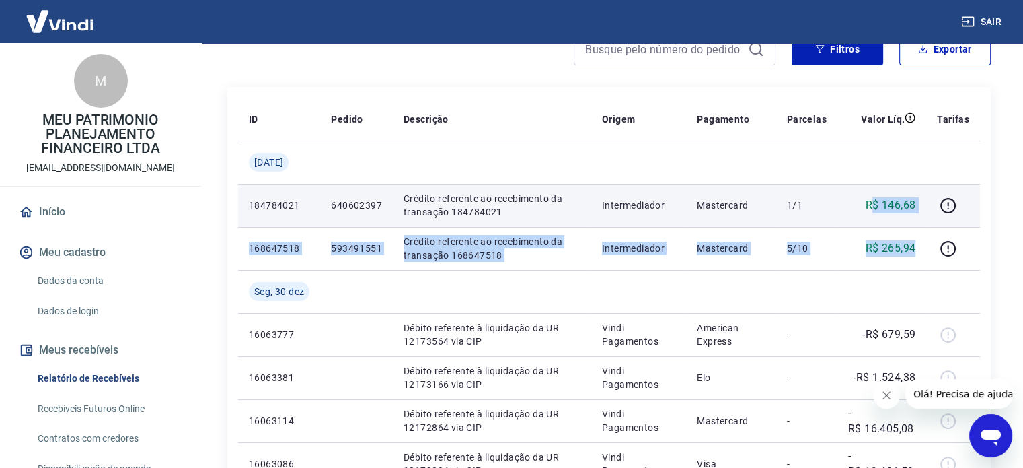
drag, startPoint x: 923, startPoint y: 246, endPoint x: 873, endPoint y: 207, distance: 62.8
click at [873, 207] on tbody "Ter, 31 dez 184784021 640602397 Crédito referente ao recebimento da transação 1…" at bounding box center [609, 313] width 742 height 344
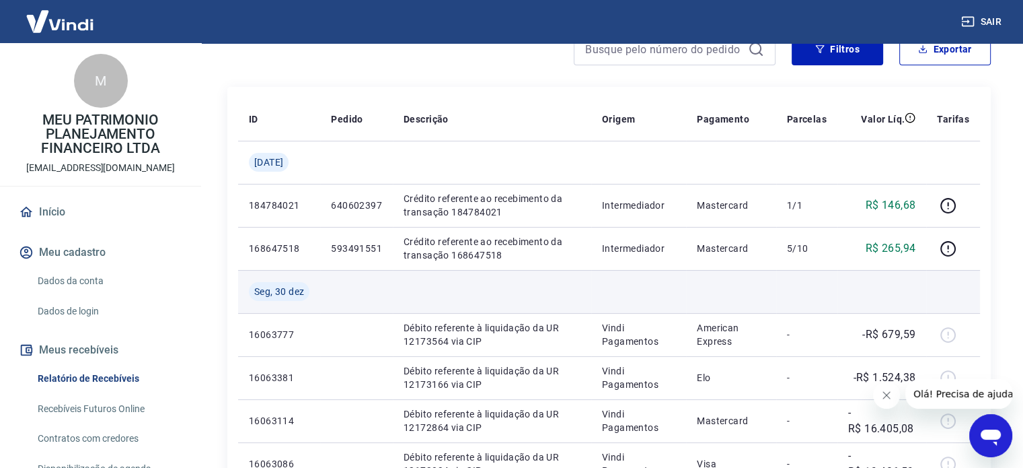
click at [884, 287] on td at bounding box center [882, 291] width 89 height 43
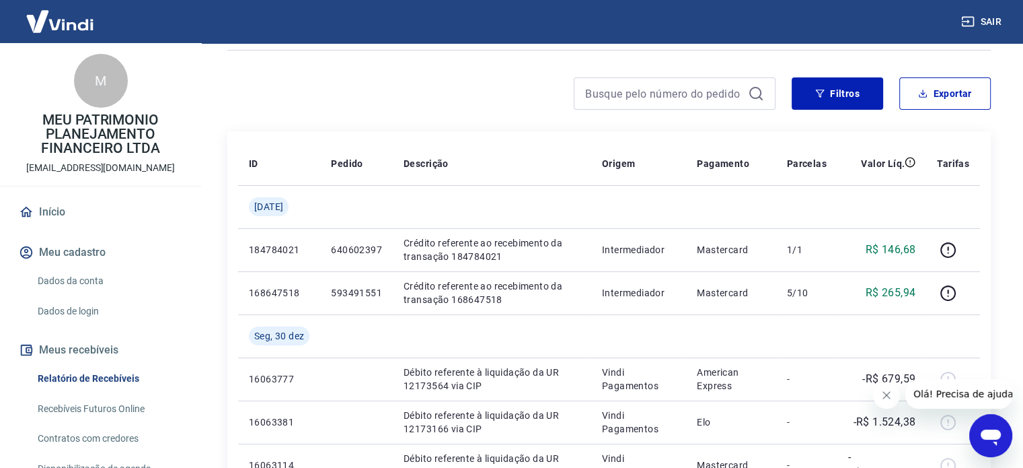
scroll to position [67, 0]
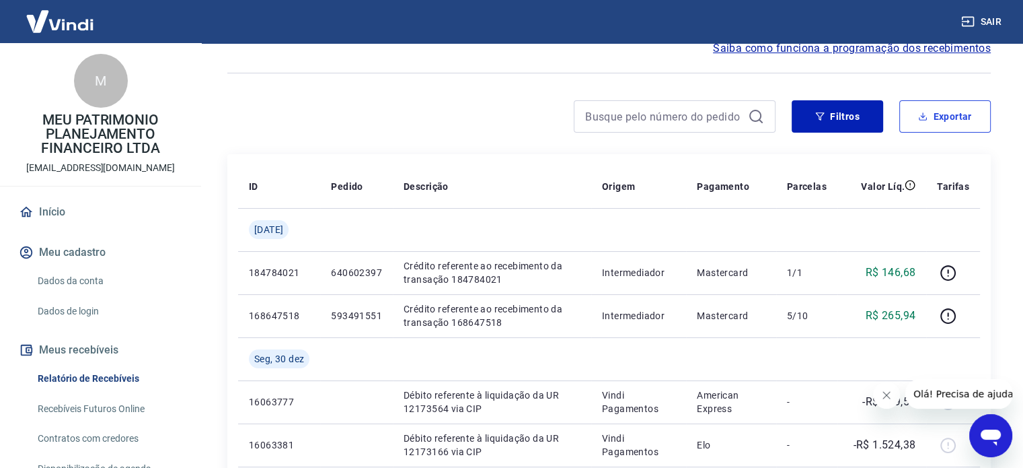
click at [938, 126] on button "Exportar" at bounding box center [946, 116] width 92 height 32
type input "30/12/2024"
type input "31/12/2024"
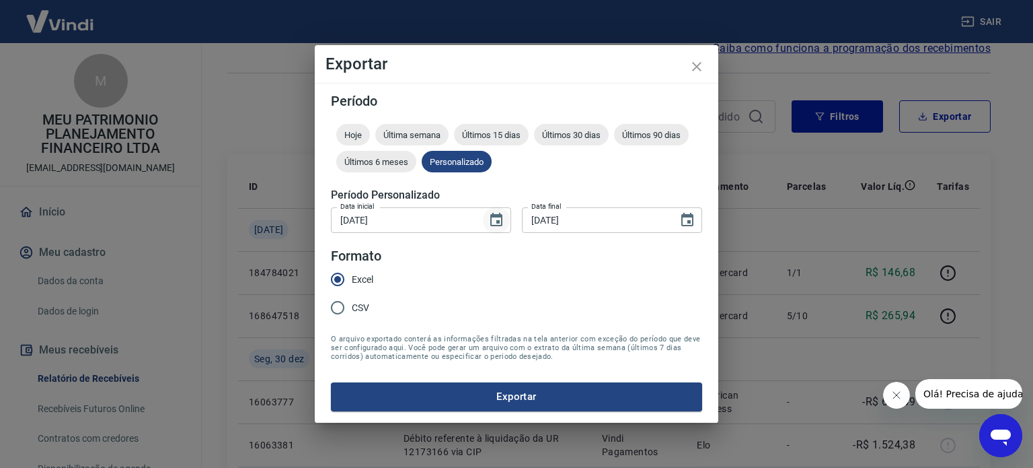
click at [503, 223] on icon "Choose date, selected date is 30 de dez de 2024" at bounding box center [496, 220] width 16 height 16
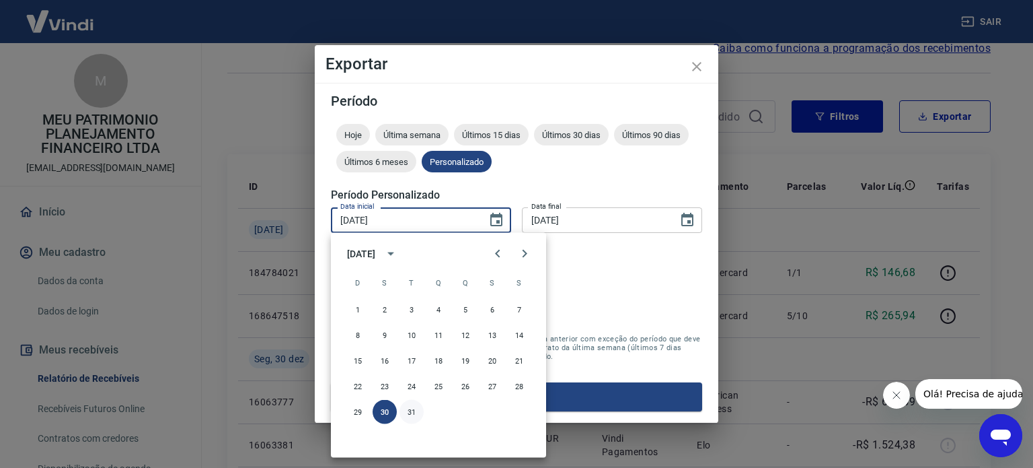
click at [412, 414] on button "31" at bounding box center [412, 412] width 24 height 24
type input "31/12/2024"
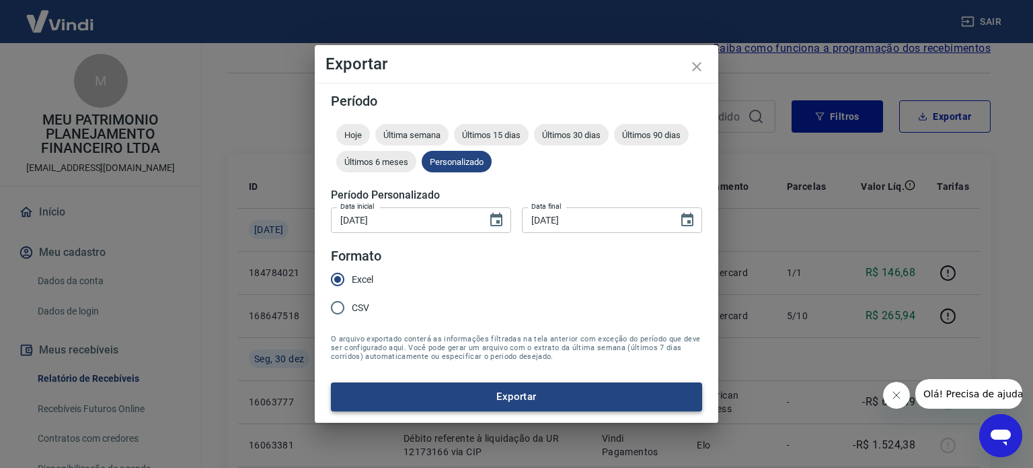
click at [503, 400] on button "Exportar" at bounding box center [516, 396] width 371 height 28
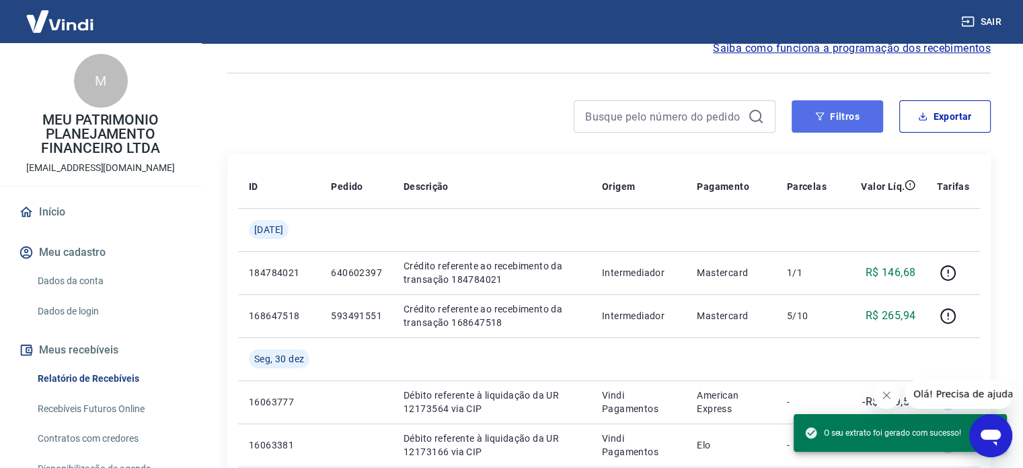
click at [853, 120] on button "Filtros" at bounding box center [838, 116] width 92 height 32
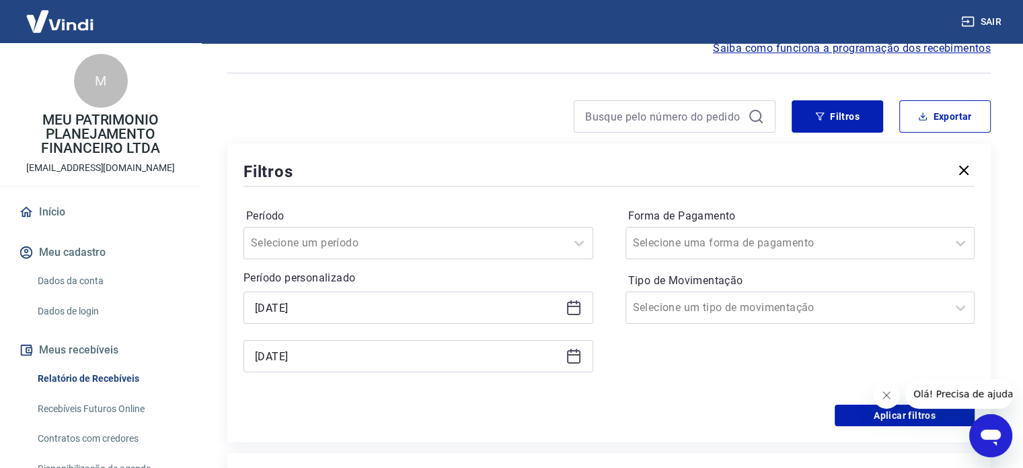
click at [583, 355] on div "31/12/2024" at bounding box center [419, 356] width 350 height 32
click at [583, 357] on div "31/12/2024" at bounding box center [419, 356] width 350 height 32
click at [579, 358] on icon at bounding box center [573, 356] width 13 height 13
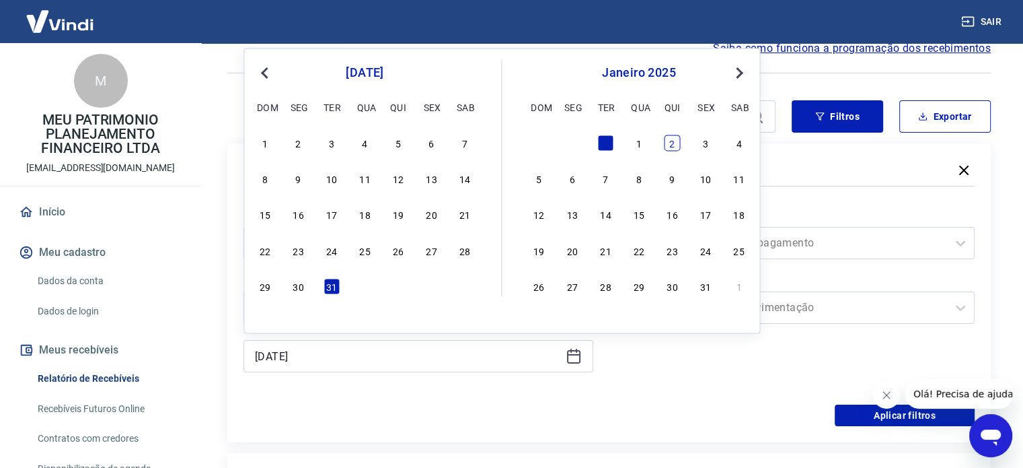
click at [669, 144] on div "2" at bounding box center [673, 143] width 16 height 16
type input "02/01/2025"
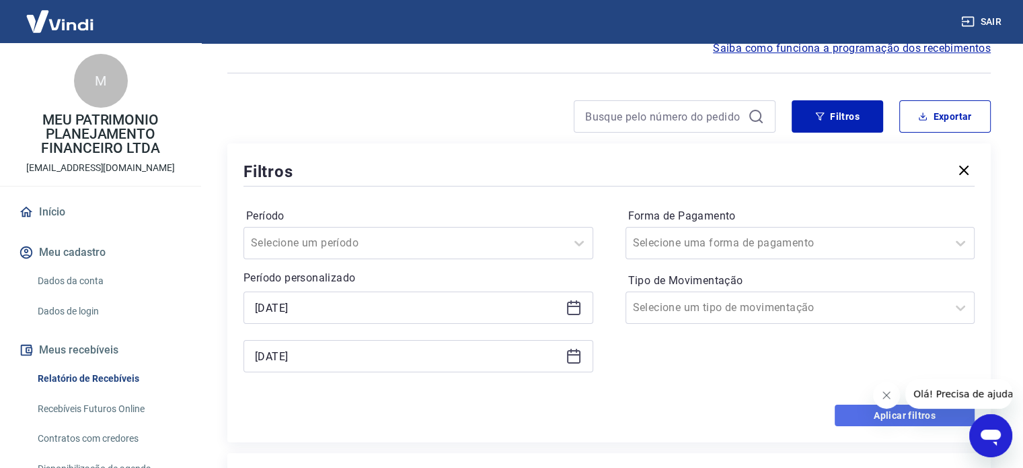
click at [860, 414] on button "Aplicar filtros" at bounding box center [905, 415] width 140 height 22
